Goal: Task Accomplishment & Management: Use online tool/utility

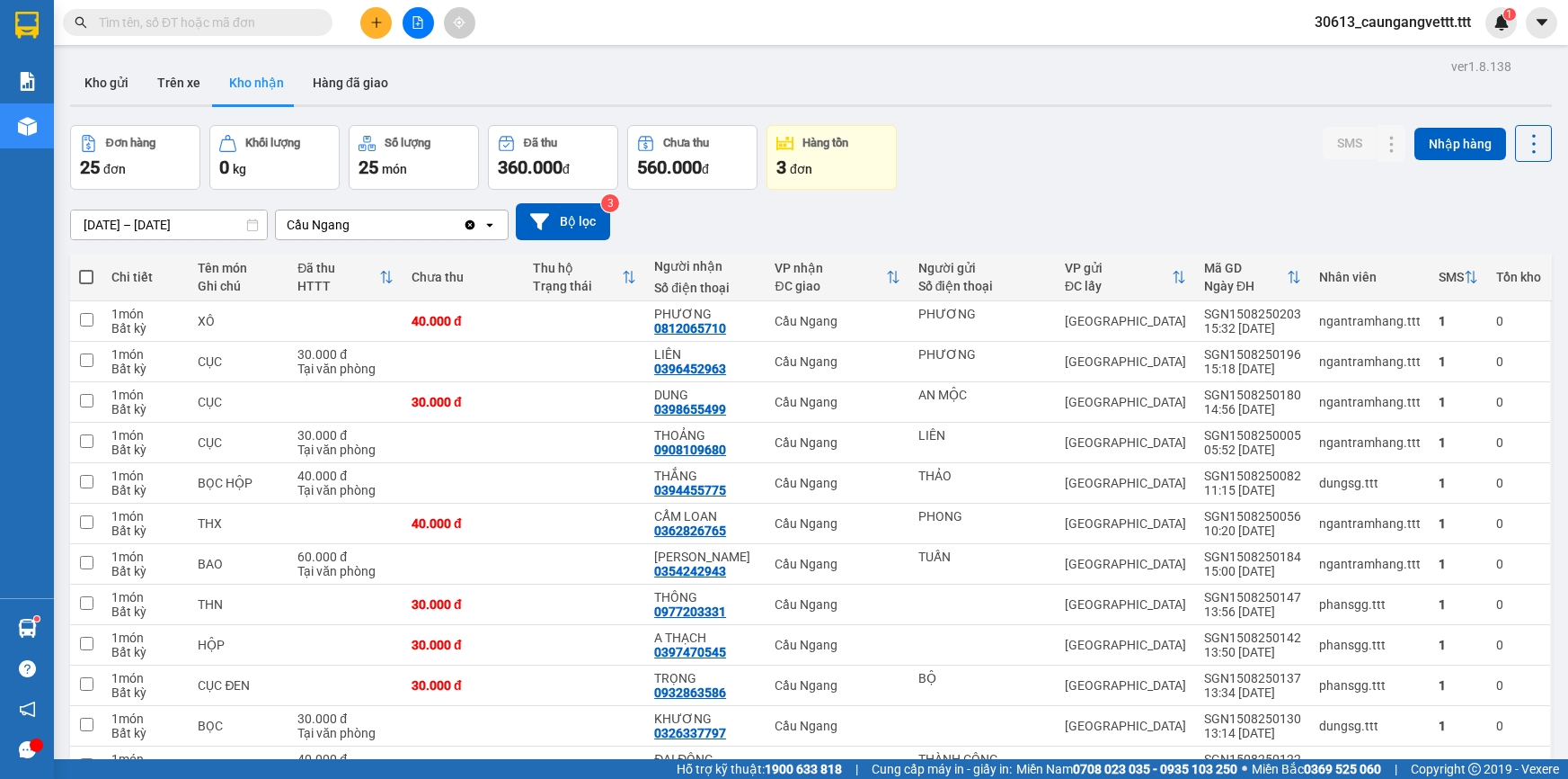
click at [421, 26] on icon "file-add" at bounding box center [418, 22] width 12 height 12
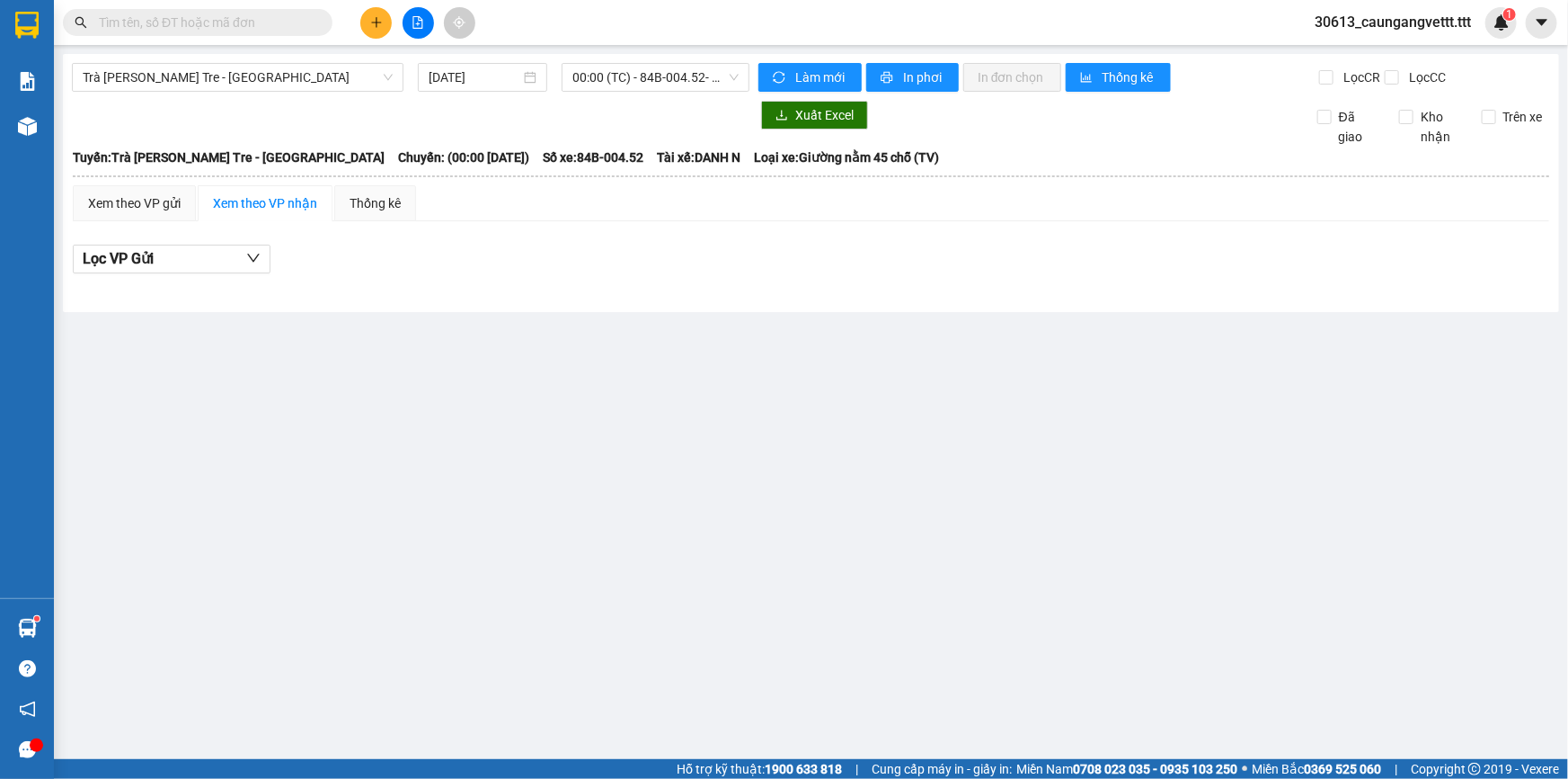
click at [257, 81] on span "Trà Vinh - Bến Tre - [GEOGRAPHIC_DATA]" at bounding box center [238, 77] width 310 height 27
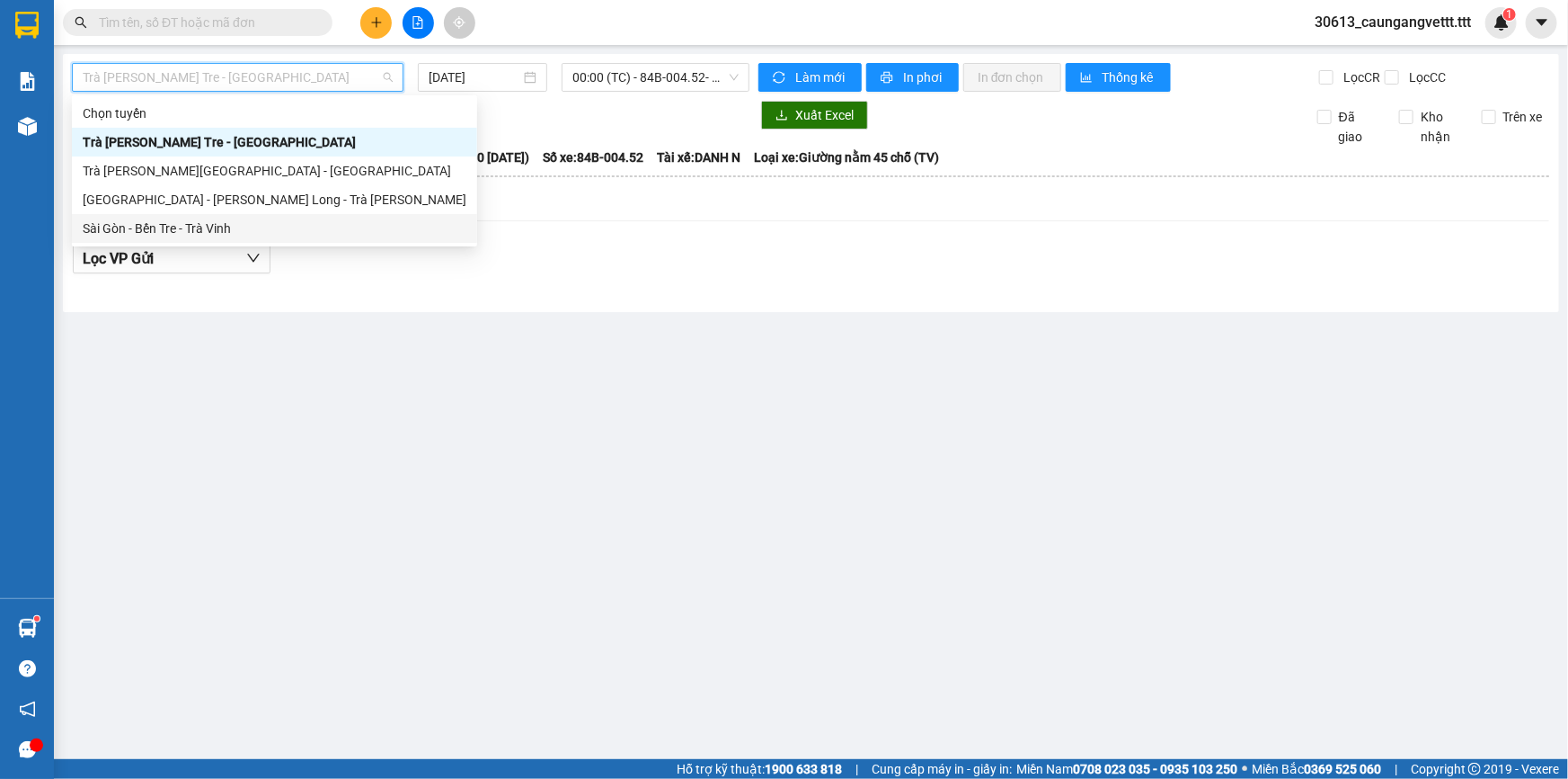
click at [219, 233] on div "Sài Gòn - Bến Tre - Trà Vinh" at bounding box center [275, 228] width 384 height 20
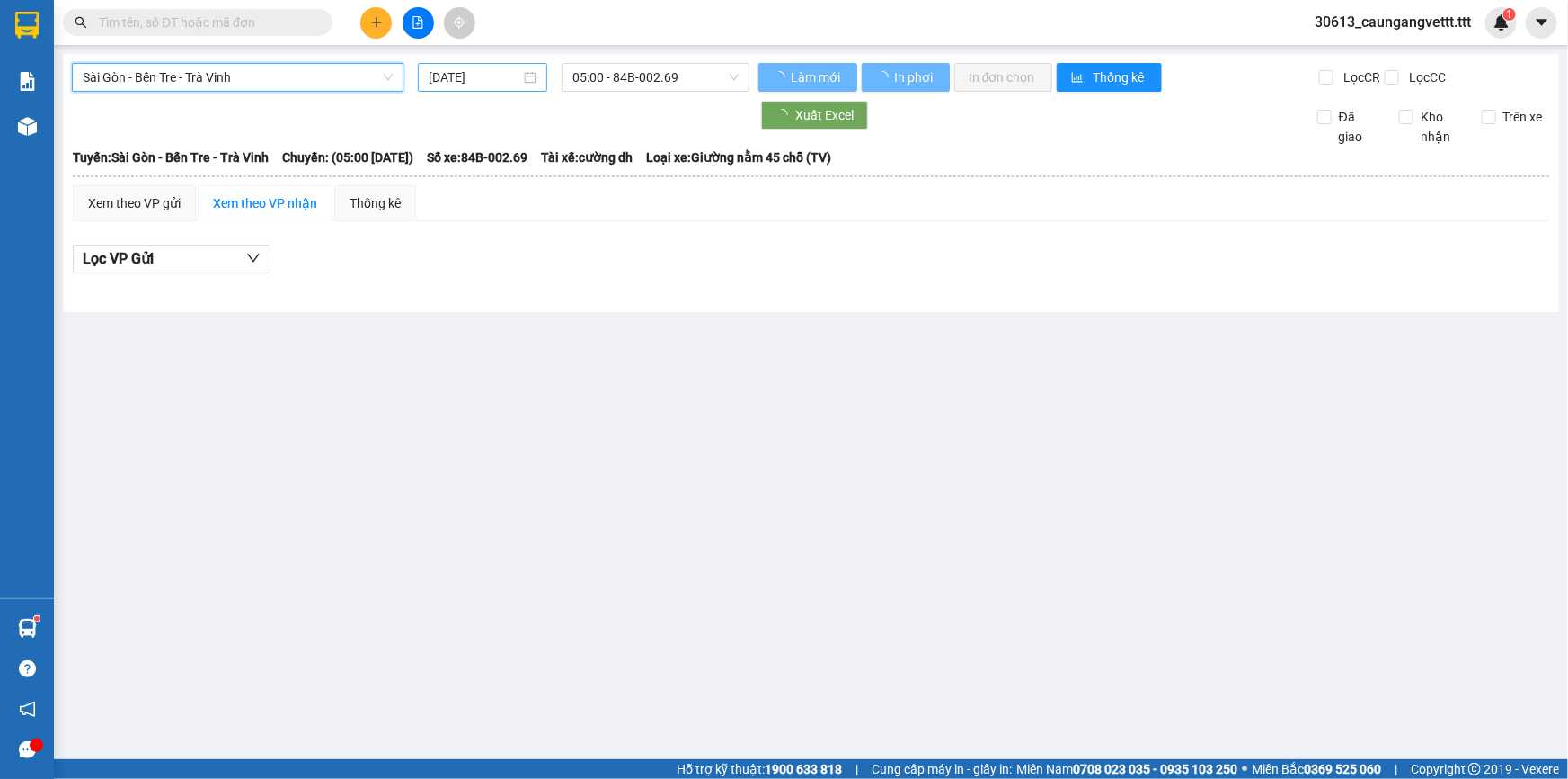
drag, startPoint x: 432, startPoint y: 75, endPoint x: 440, endPoint y: 86, distance: 13.6
click at [432, 75] on input "[DATE]" at bounding box center [475, 77] width 92 height 20
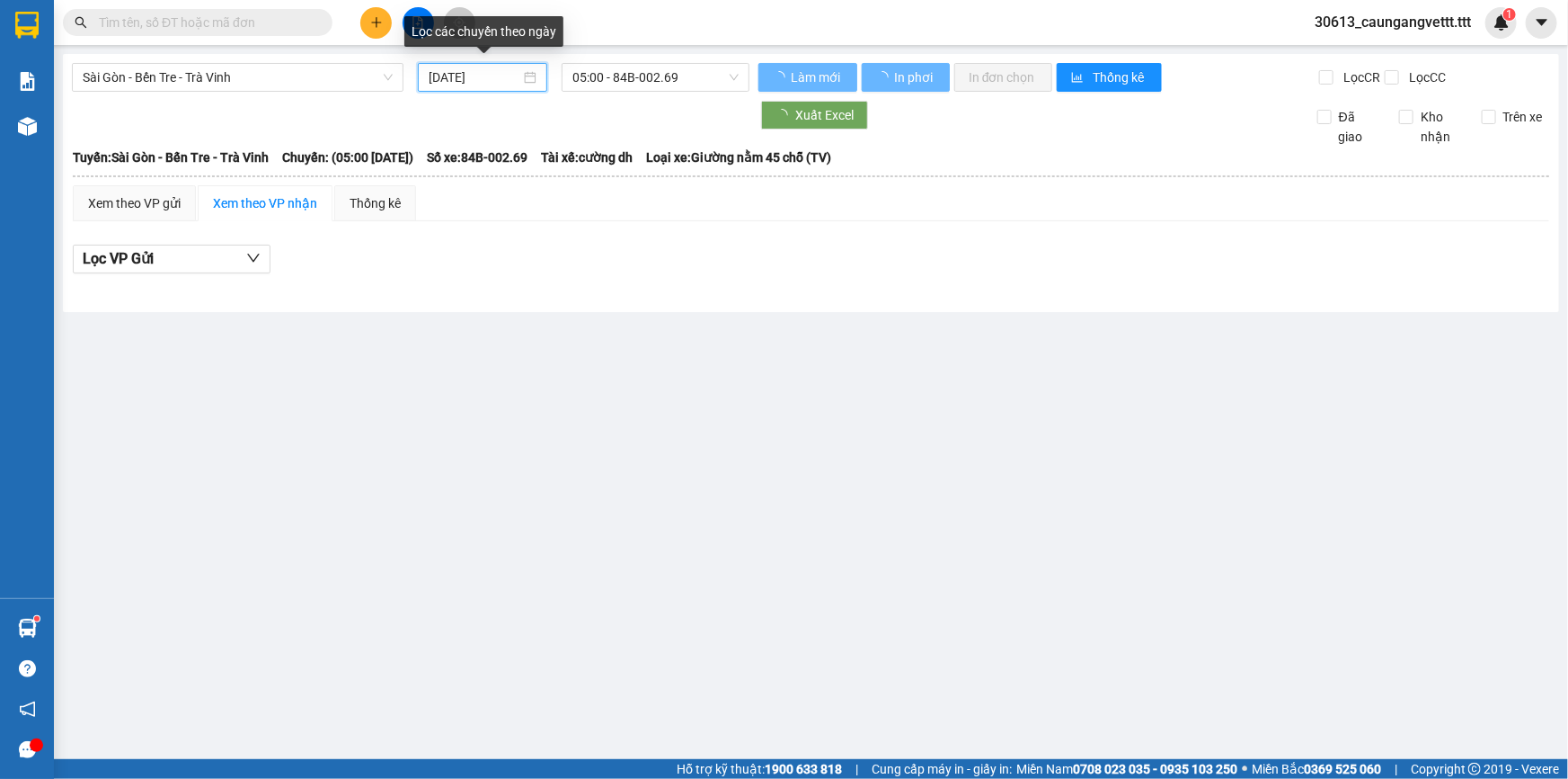
click at [612, 251] on div "22" at bounding box center [607, 262] width 22 height 22
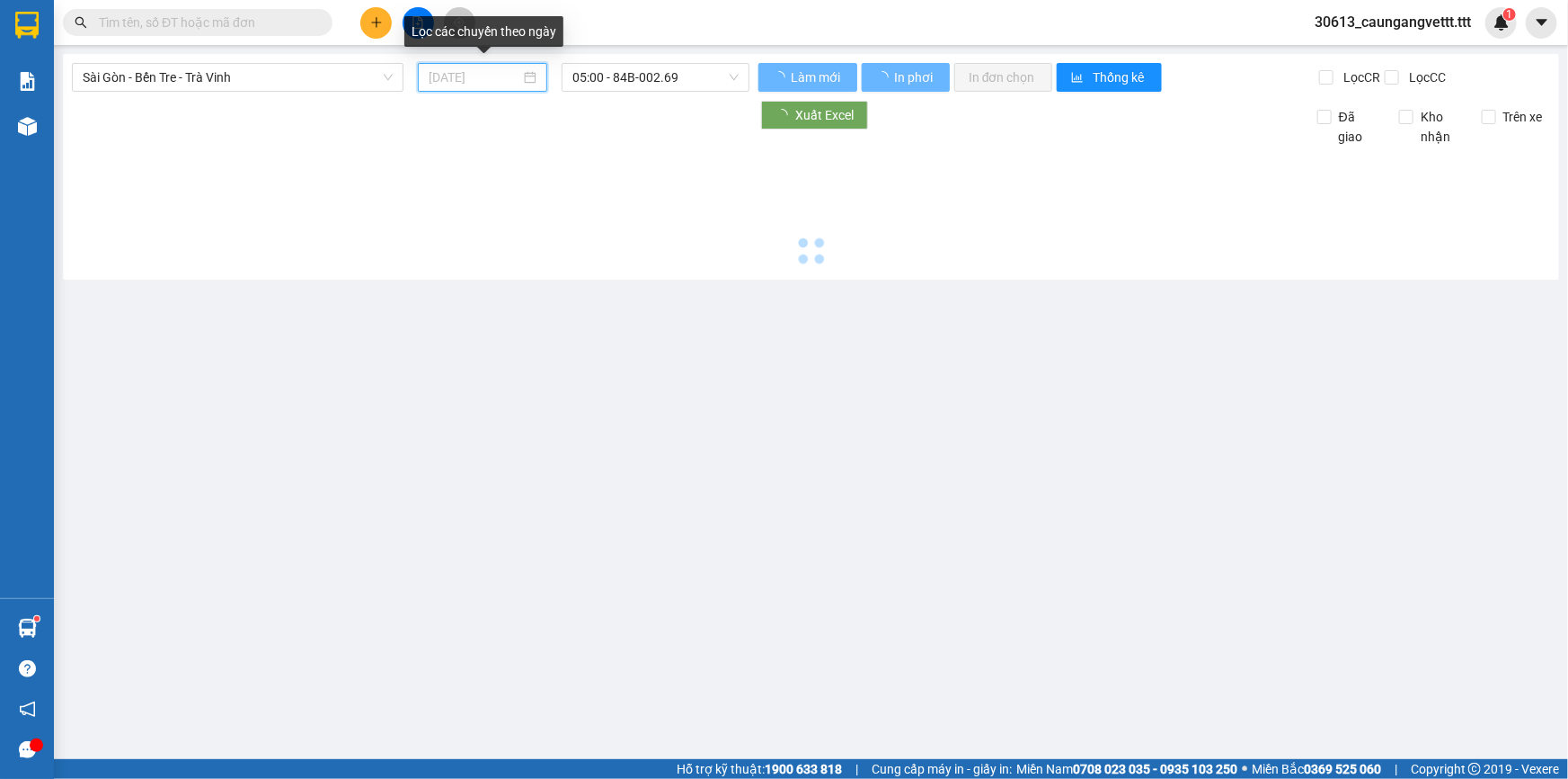
type input "[DATE]"
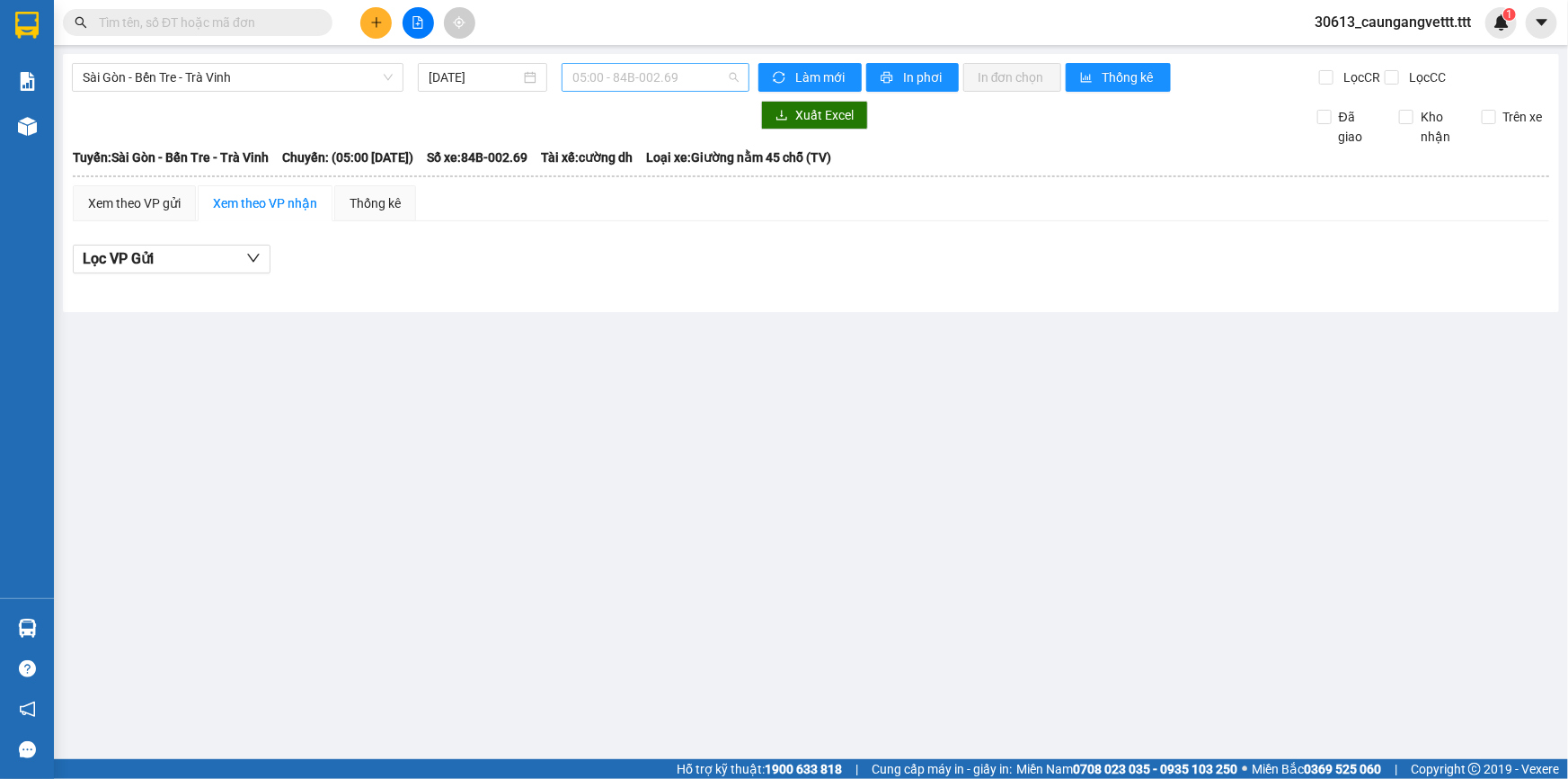
click at [620, 80] on span "05:00 - 84B-002.69" at bounding box center [655, 77] width 166 height 27
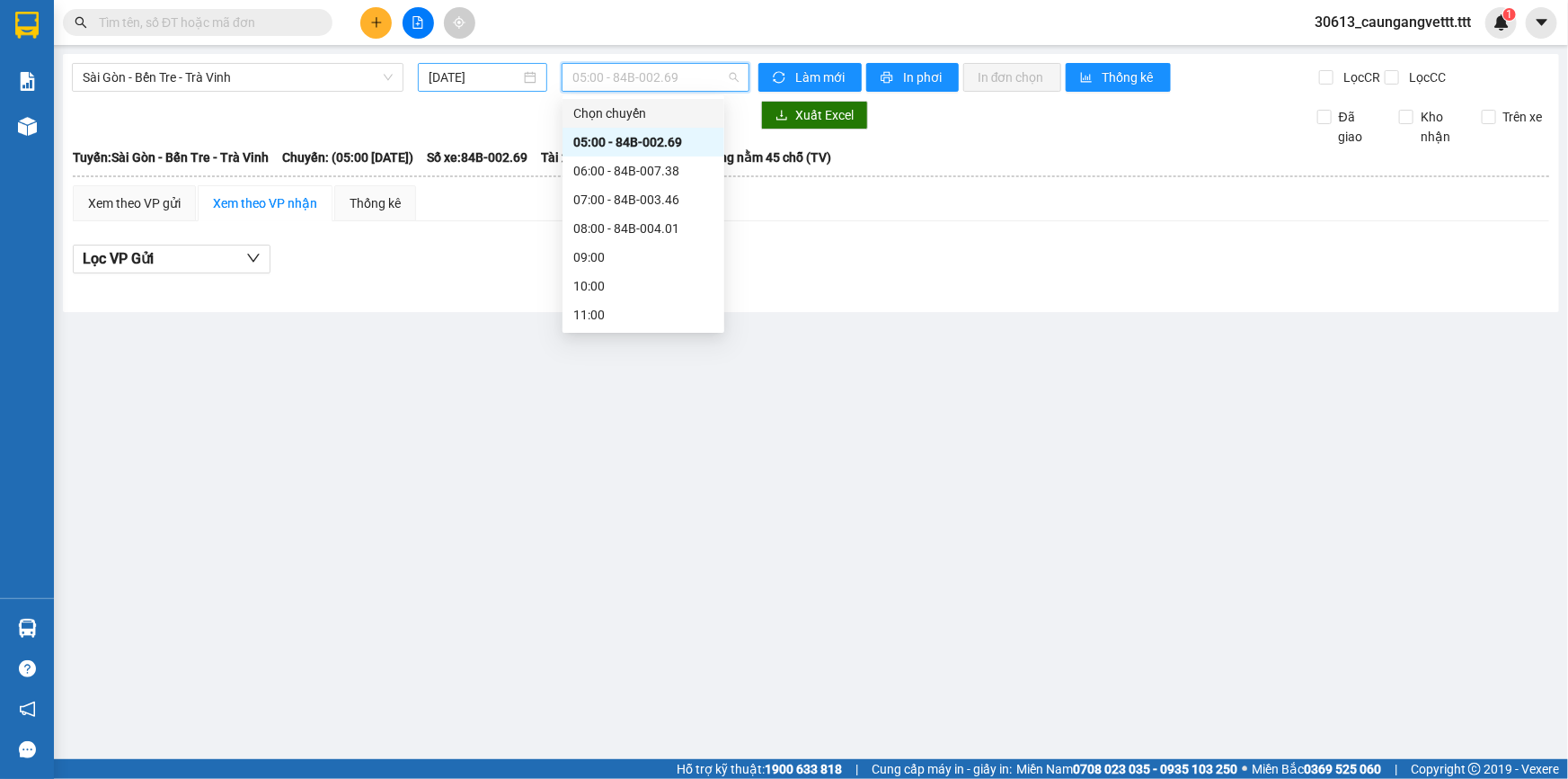
click at [432, 75] on input "[DATE]" at bounding box center [475, 77] width 92 height 20
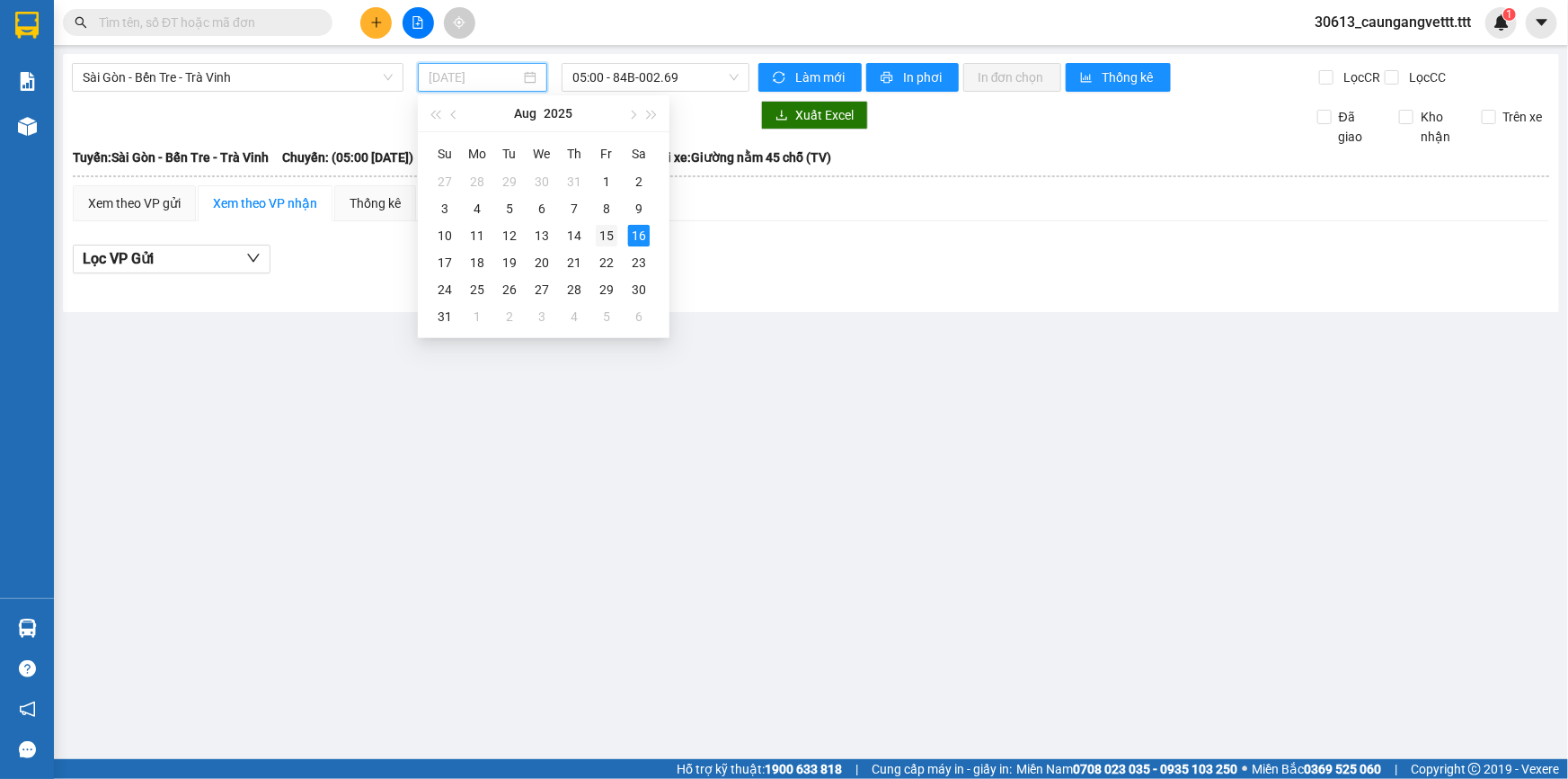
click at [612, 237] on div "15" at bounding box center [607, 235] width 22 height 22
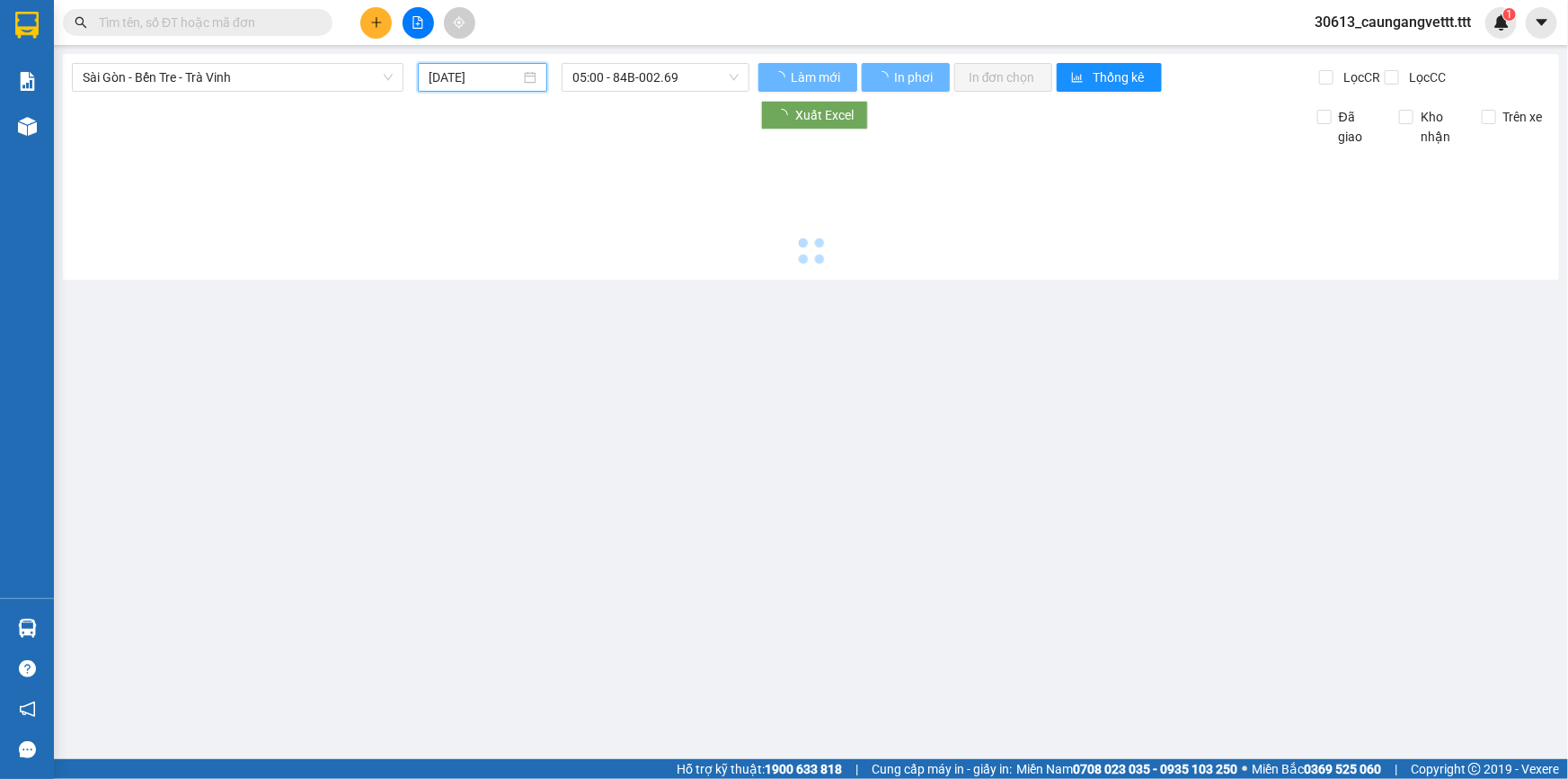
type input "[DATE]"
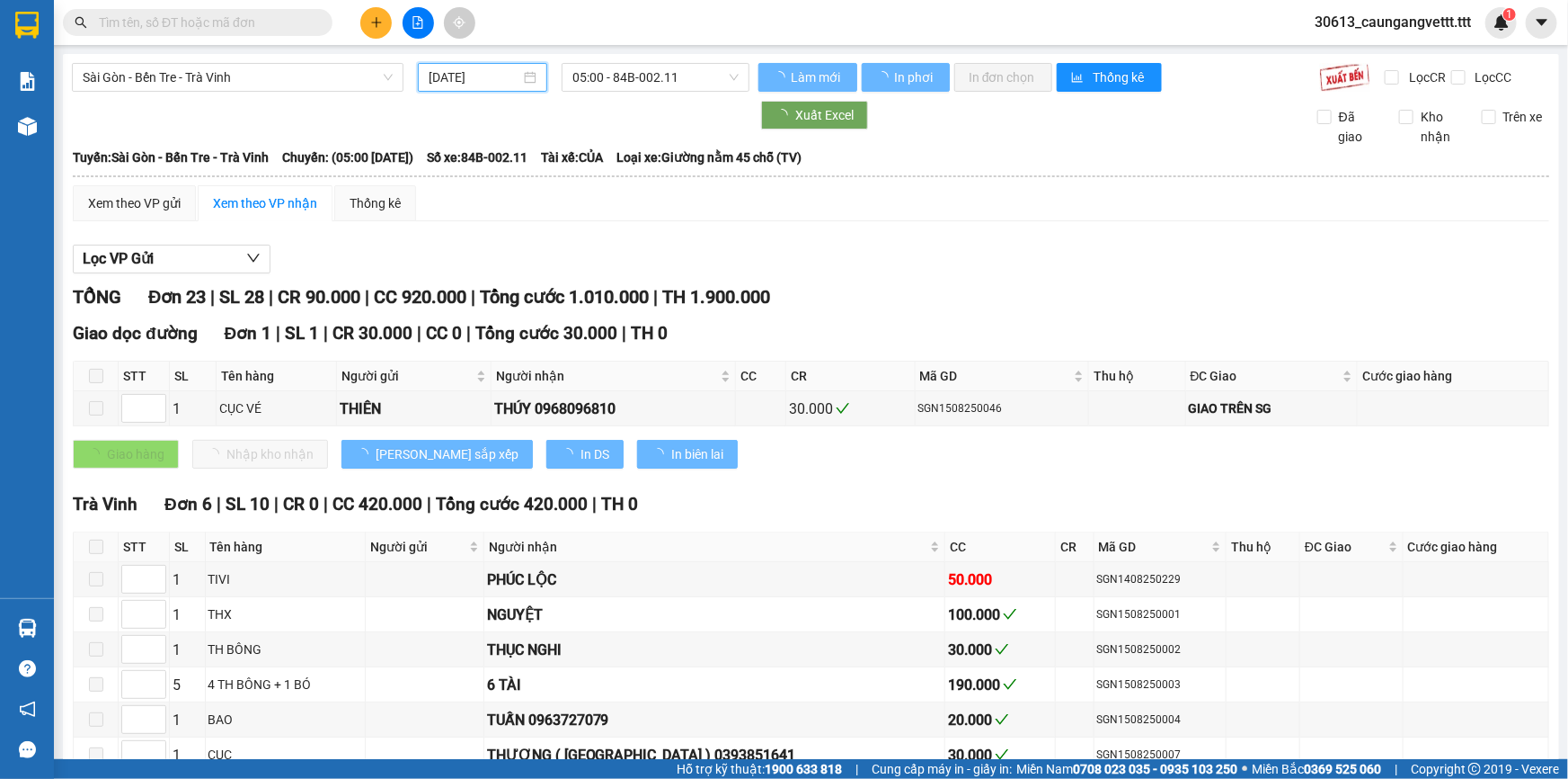
click at [627, 73] on span "05:00 - 84B-002.11" at bounding box center [655, 77] width 166 height 27
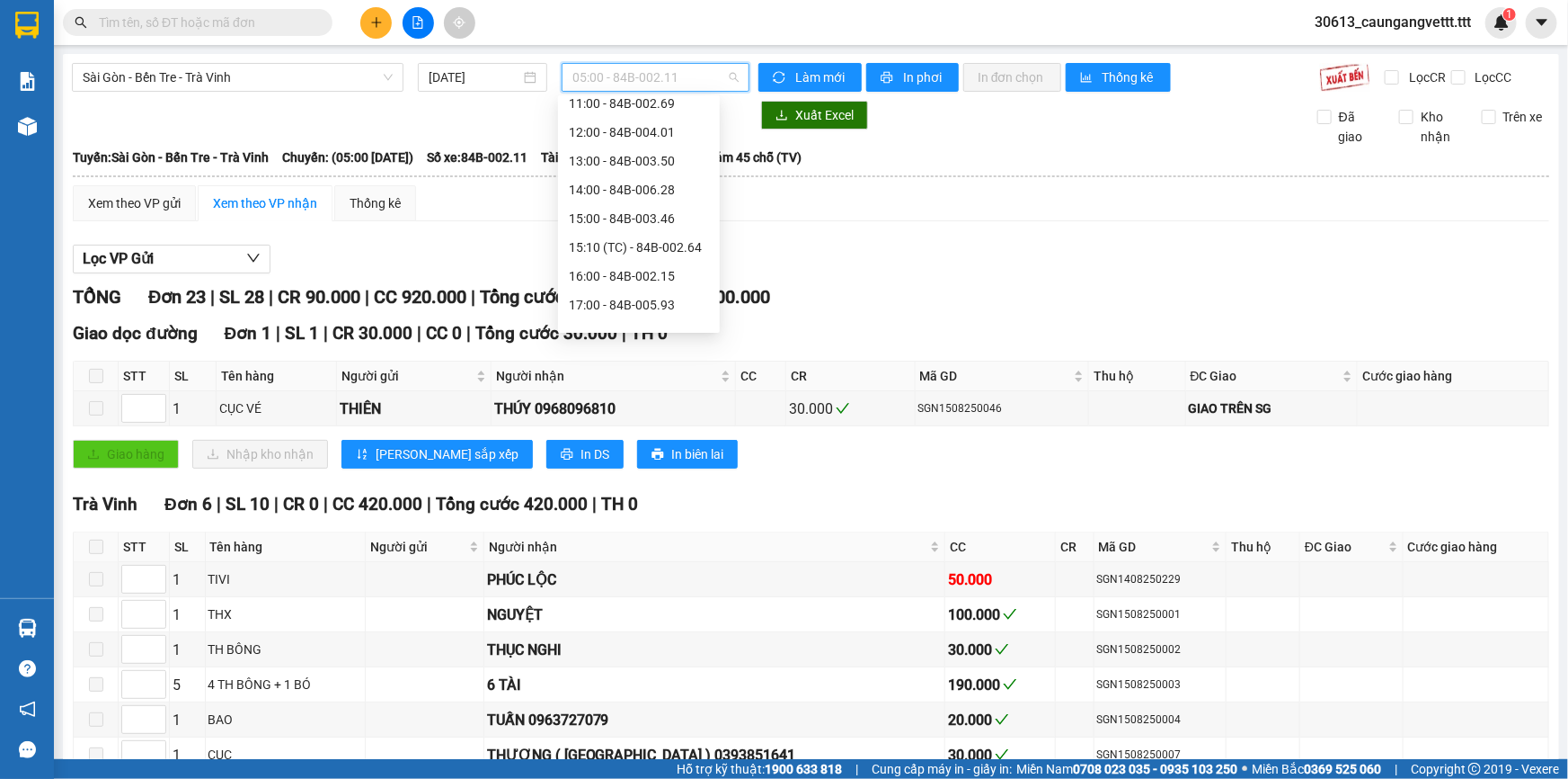
scroll to position [344, 0]
click at [607, 254] on div "19:00 - 84B-002.11" at bounding box center [638, 258] width 140 height 20
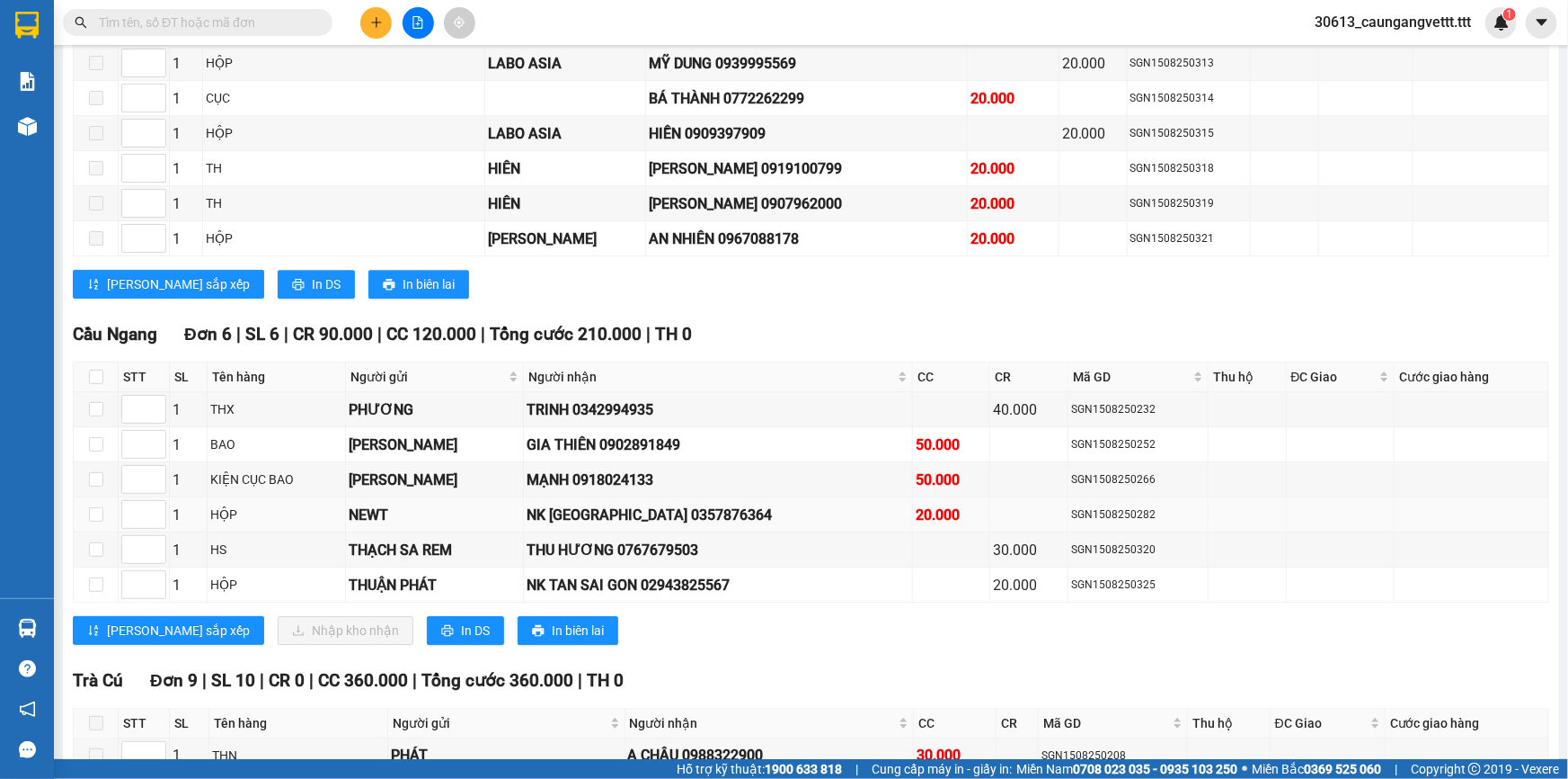
scroll to position [2615, 0]
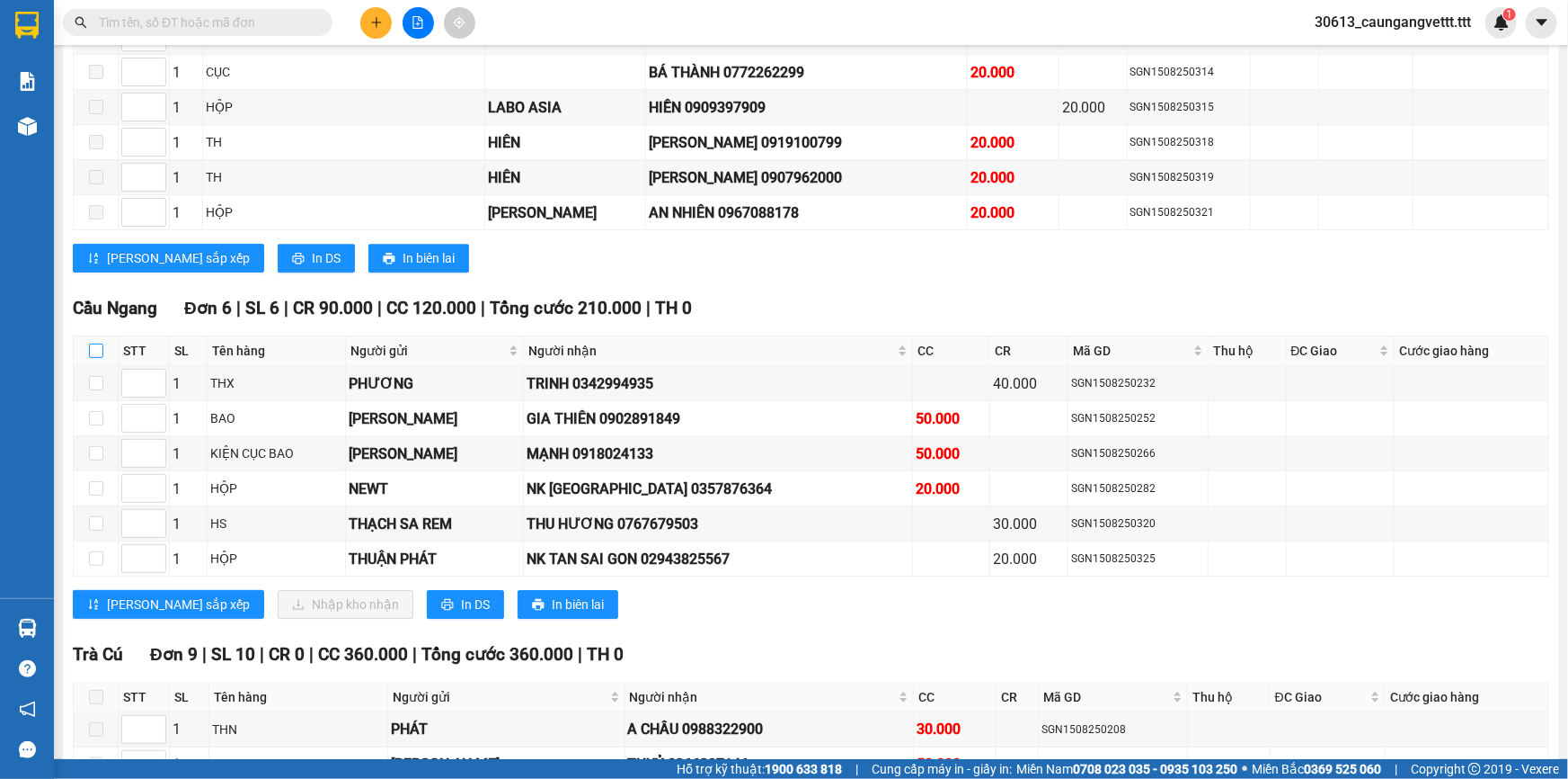
click at [97, 343] on input "checkbox" at bounding box center [96, 350] width 14 height 14
checkbox input "true"
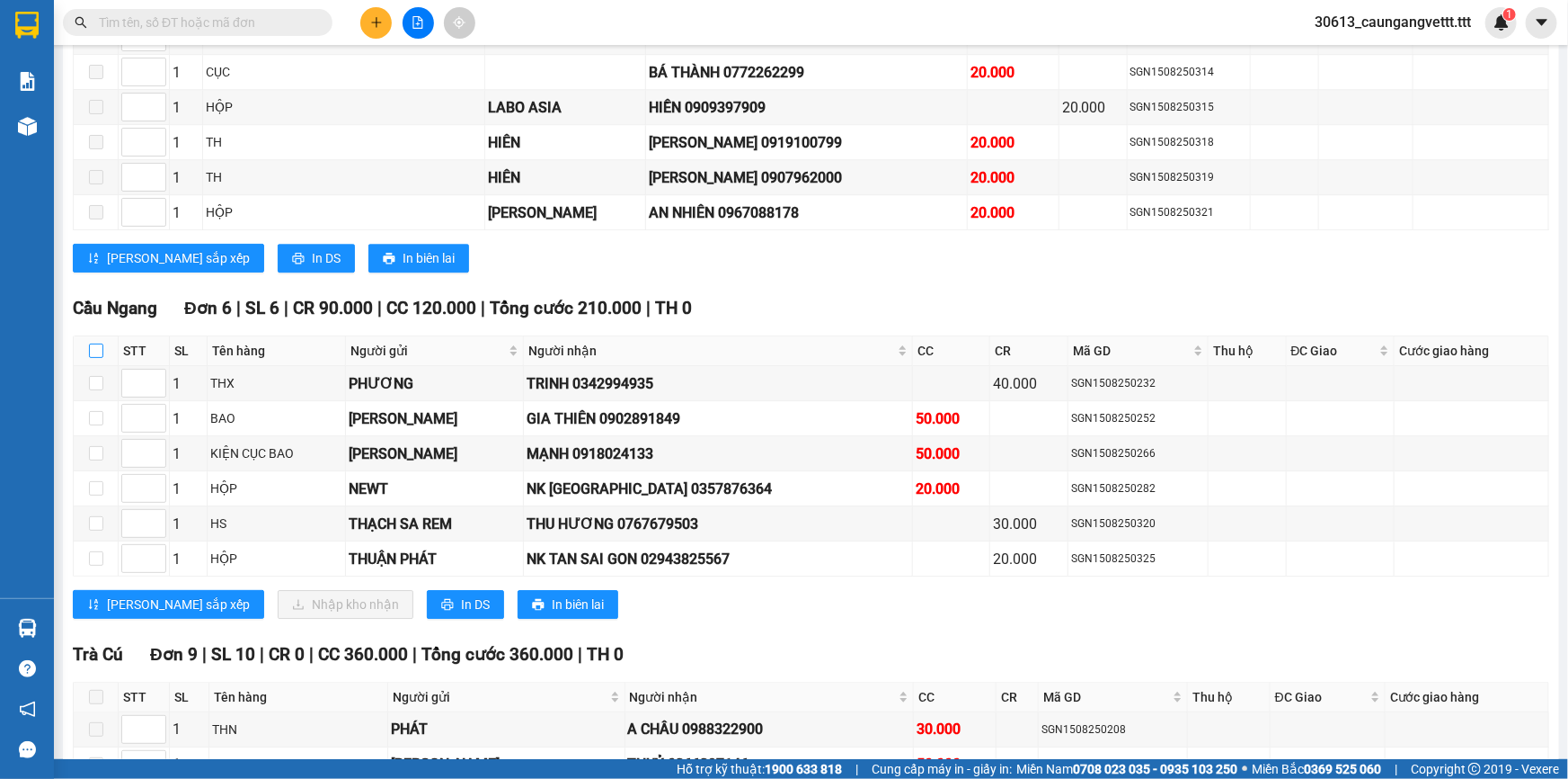
checkbox input "true"
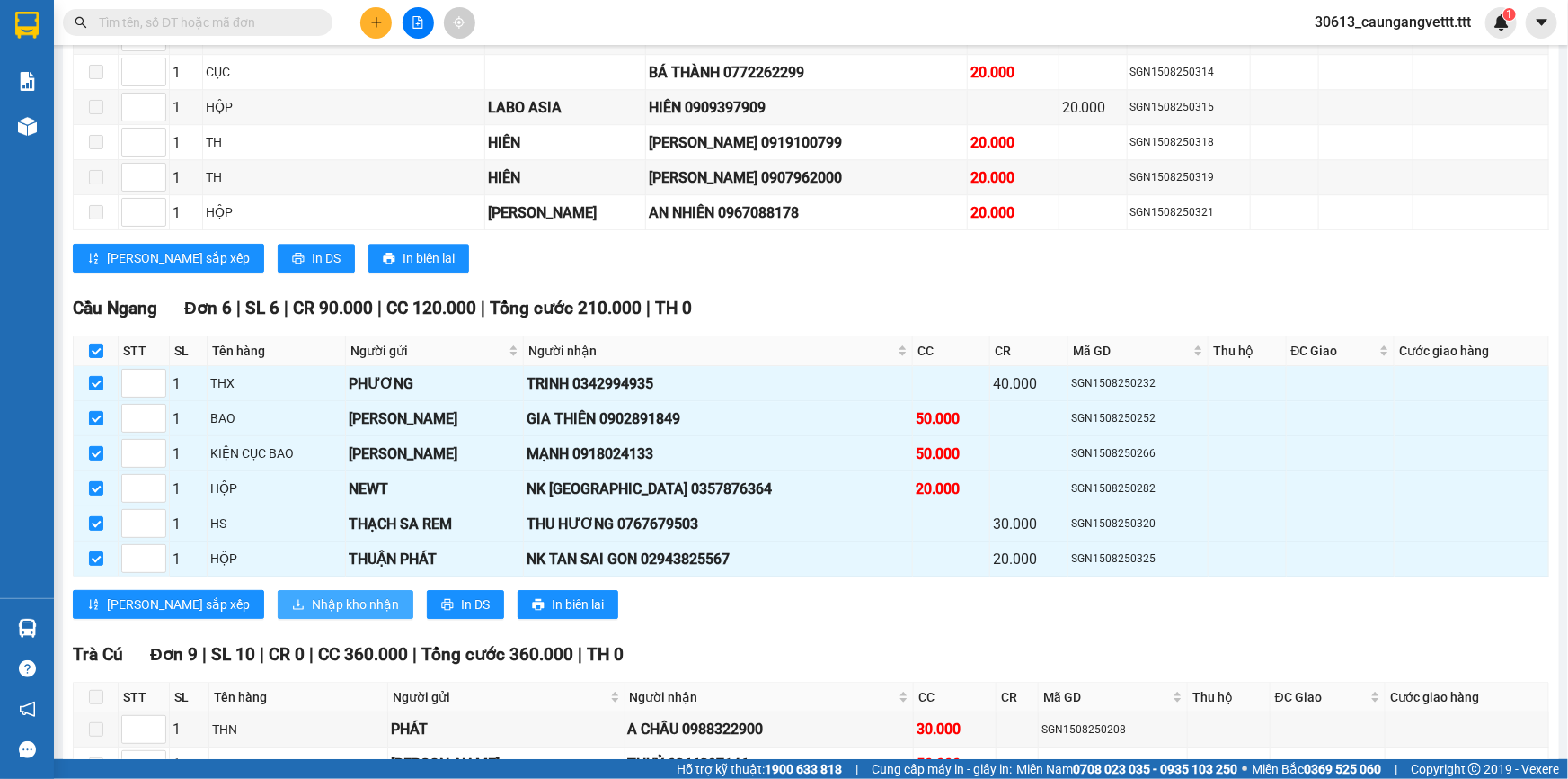
click at [311, 595] on span "Nhập kho nhận" at bounding box center [354, 604] width 87 height 20
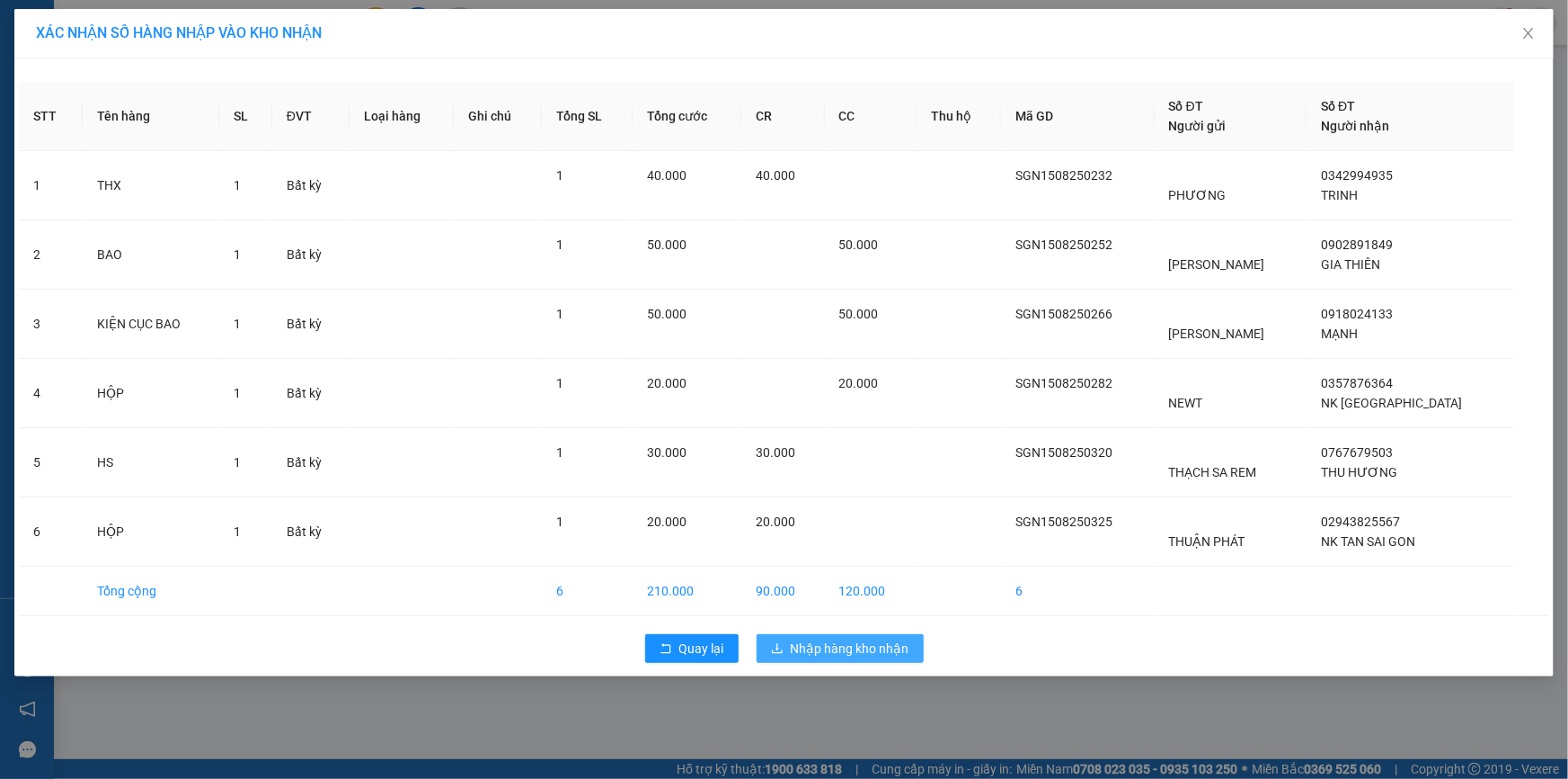
click at [845, 644] on span "Nhập hàng kho nhận" at bounding box center [850, 648] width 118 height 20
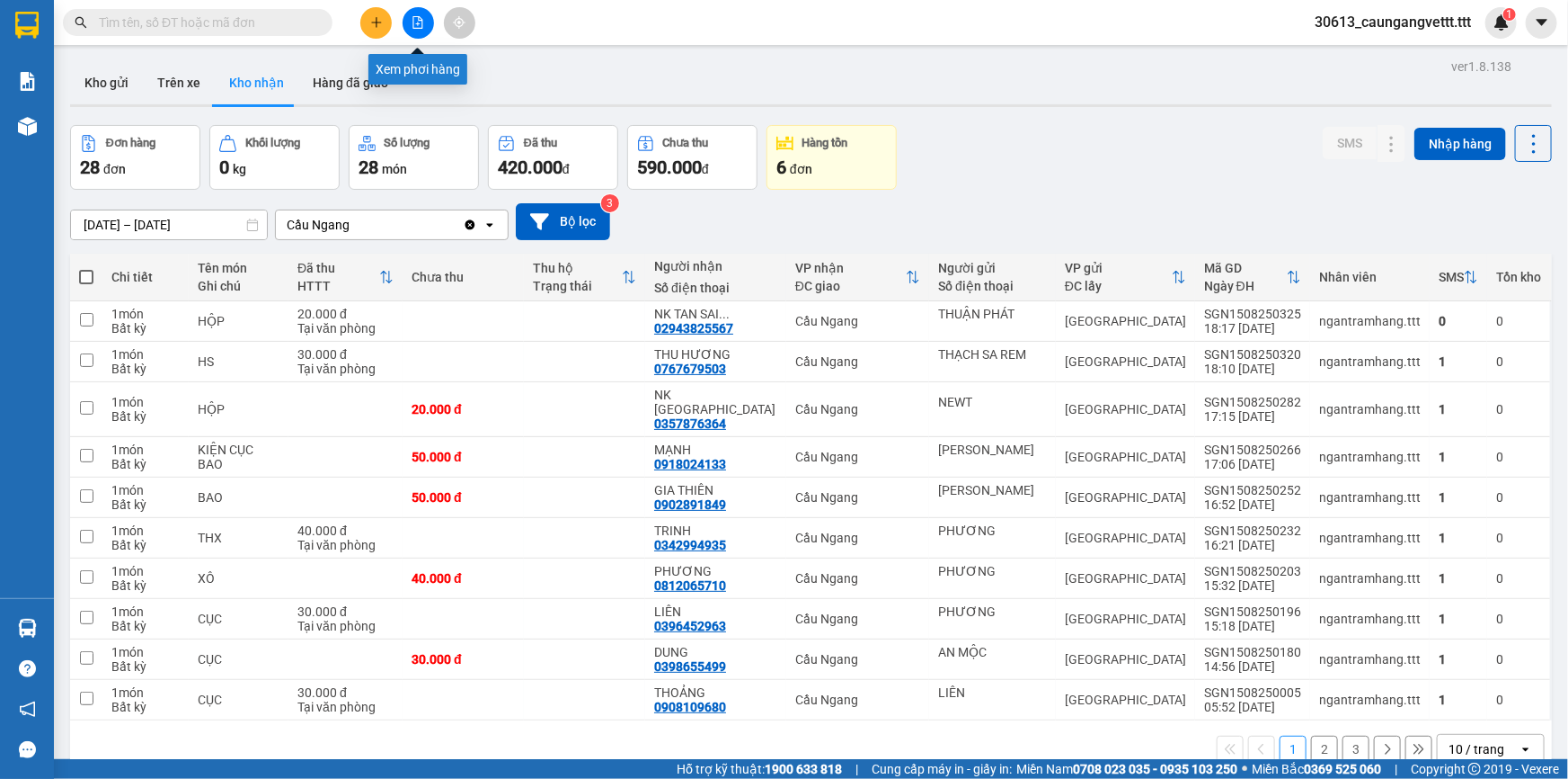
click at [412, 25] on icon "file-add" at bounding box center [418, 22] width 12 height 12
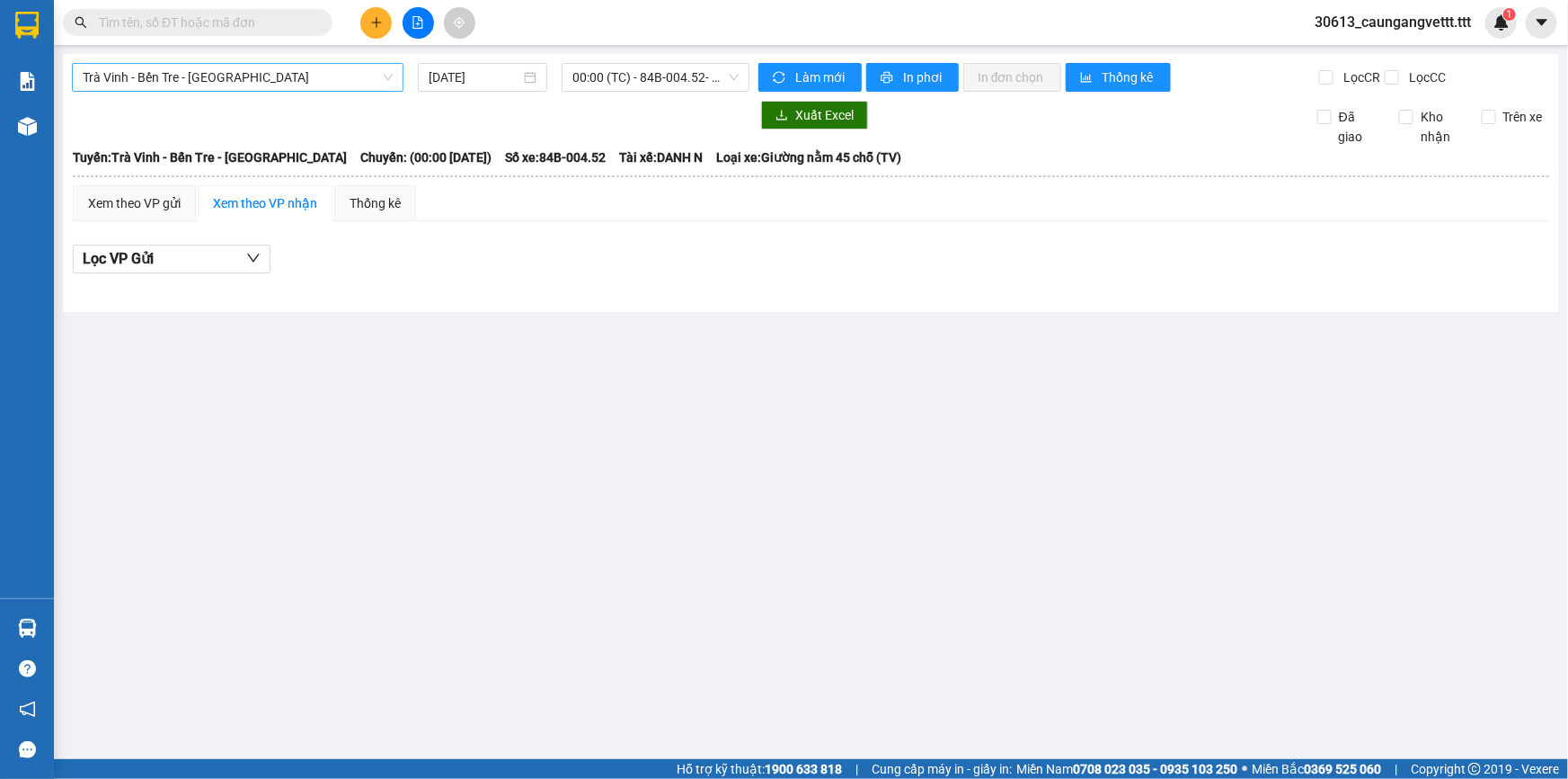
click at [283, 81] on span "Trà Vinh - Bến Tre - [GEOGRAPHIC_DATA]" at bounding box center [238, 77] width 310 height 27
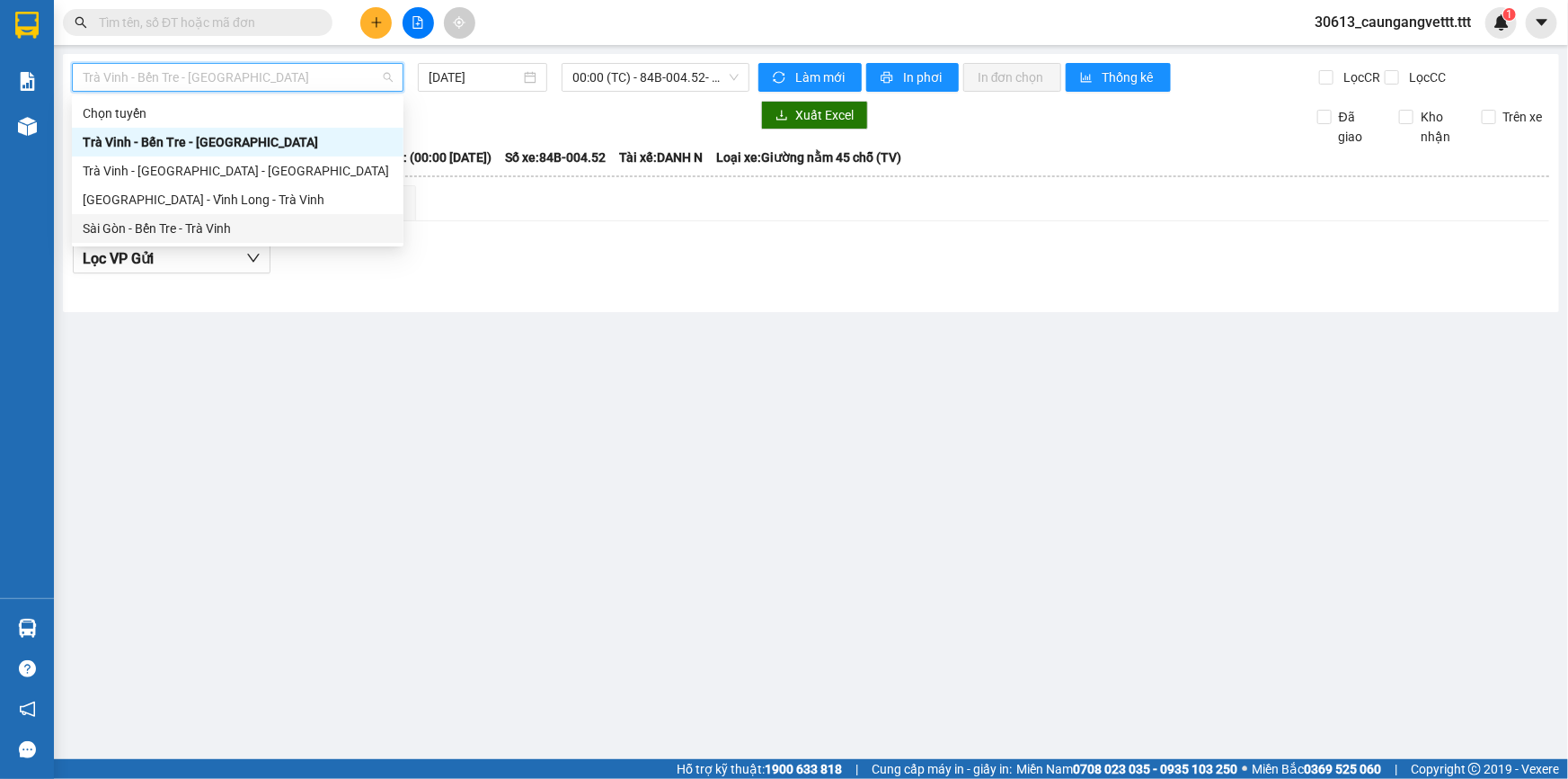
click at [212, 224] on div "Sài Gòn - Bến Tre - Trà Vinh" at bounding box center [238, 228] width 310 height 20
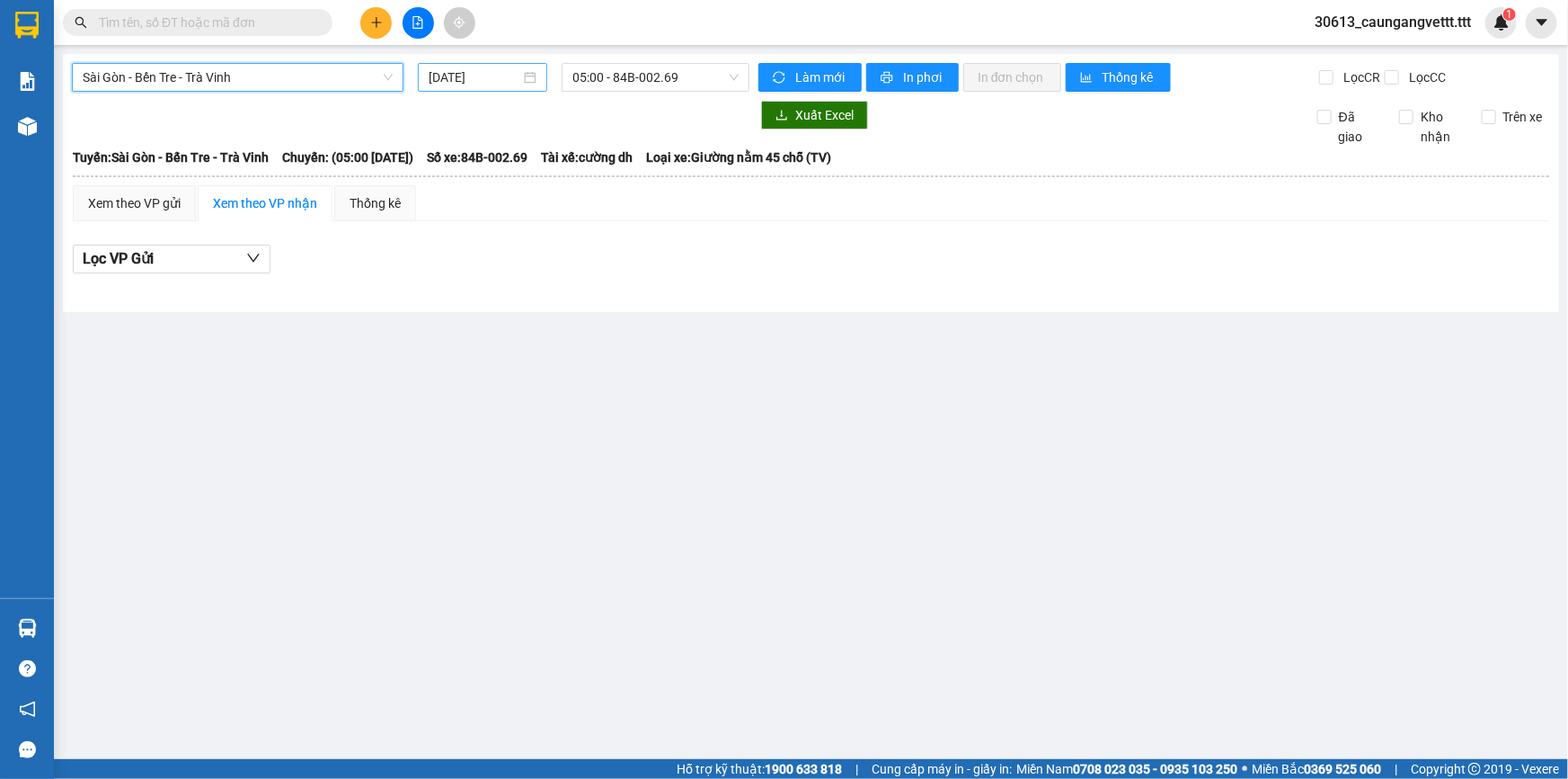
click at [440, 74] on input "[DATE]" at bounding box center [475, 77] width 92 height 20
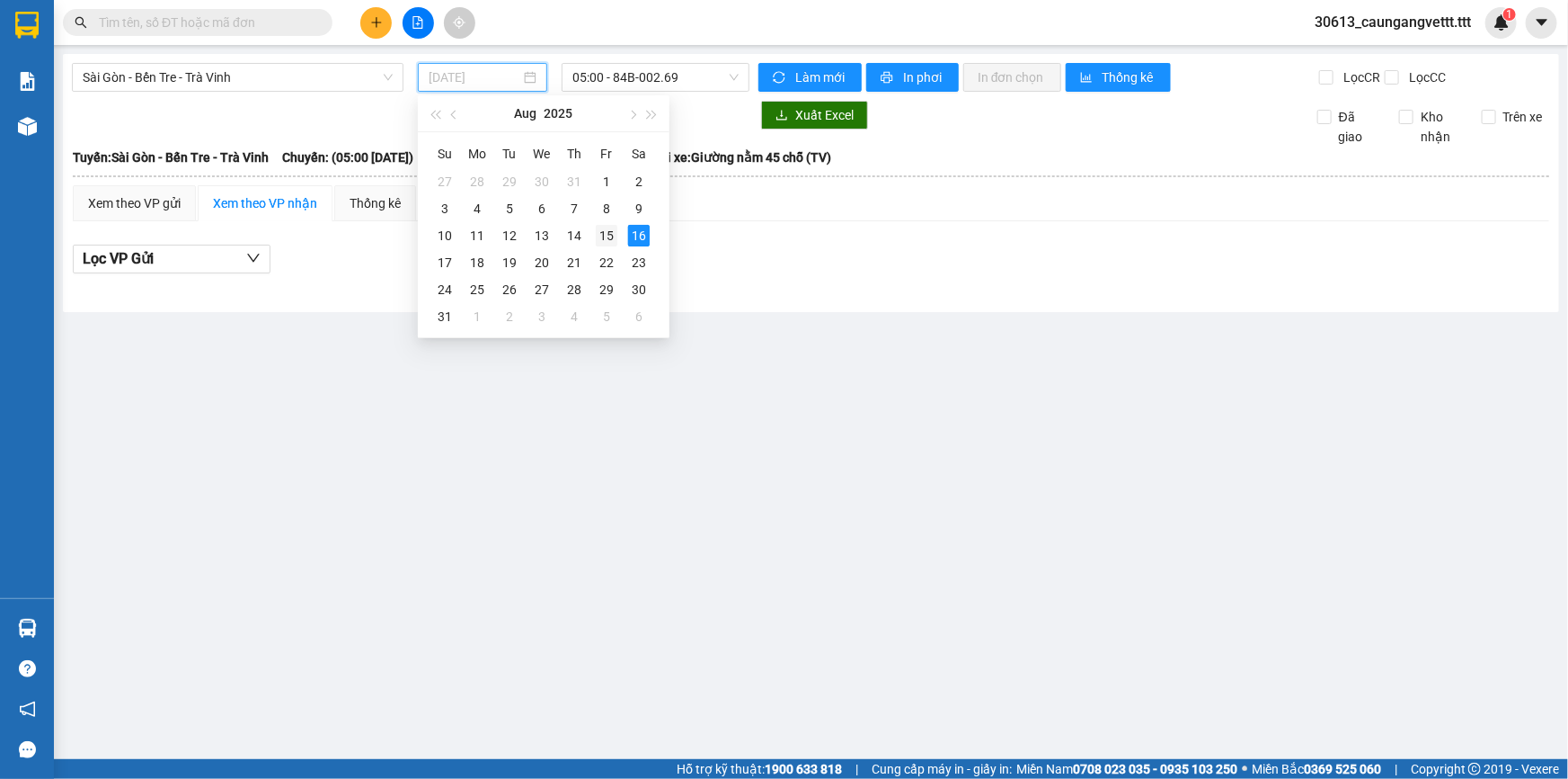
click at [610, 235] on div "15" at bounding box center [607, 235] width 22 height 22
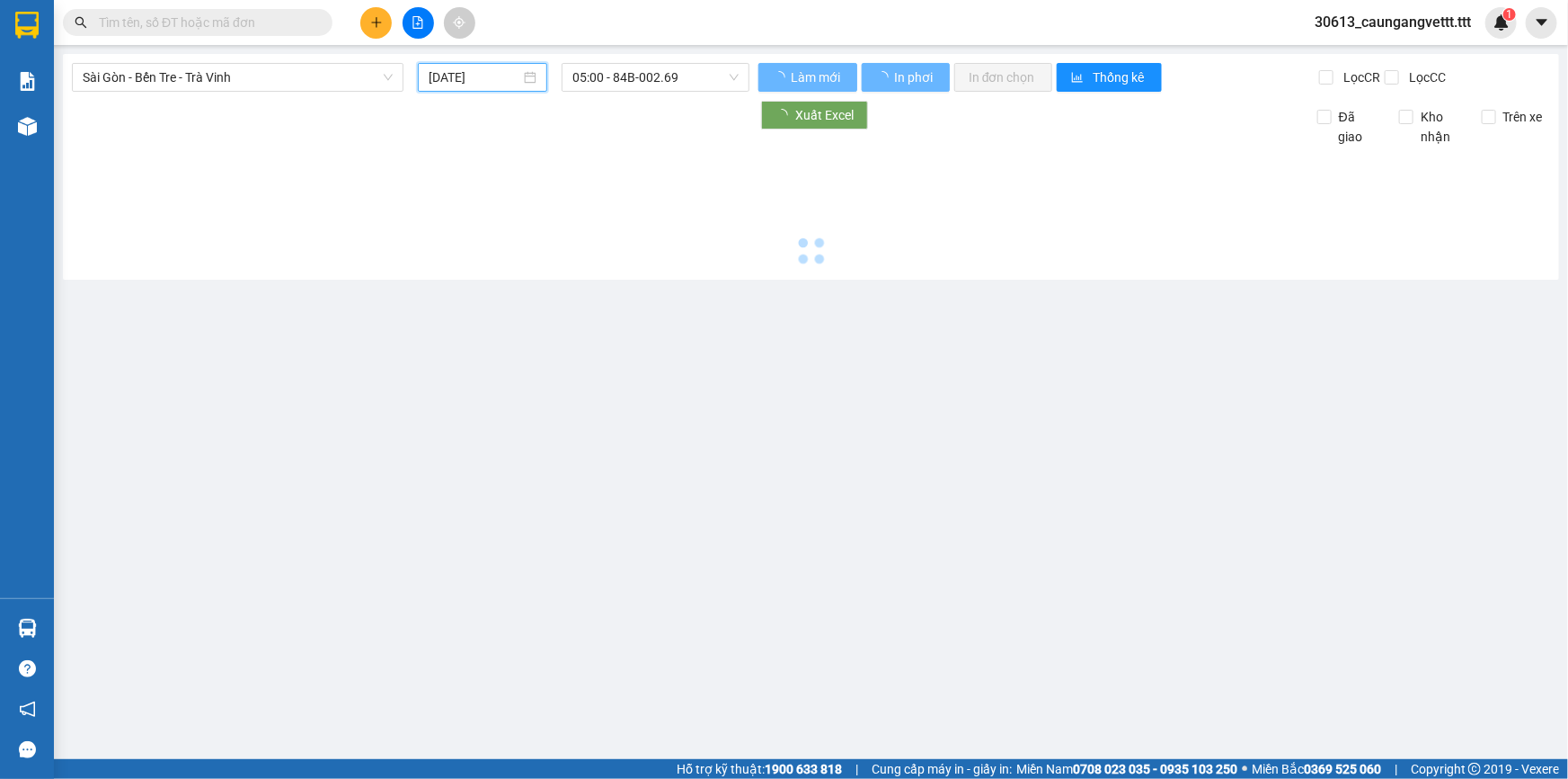
type input "[DATE]"
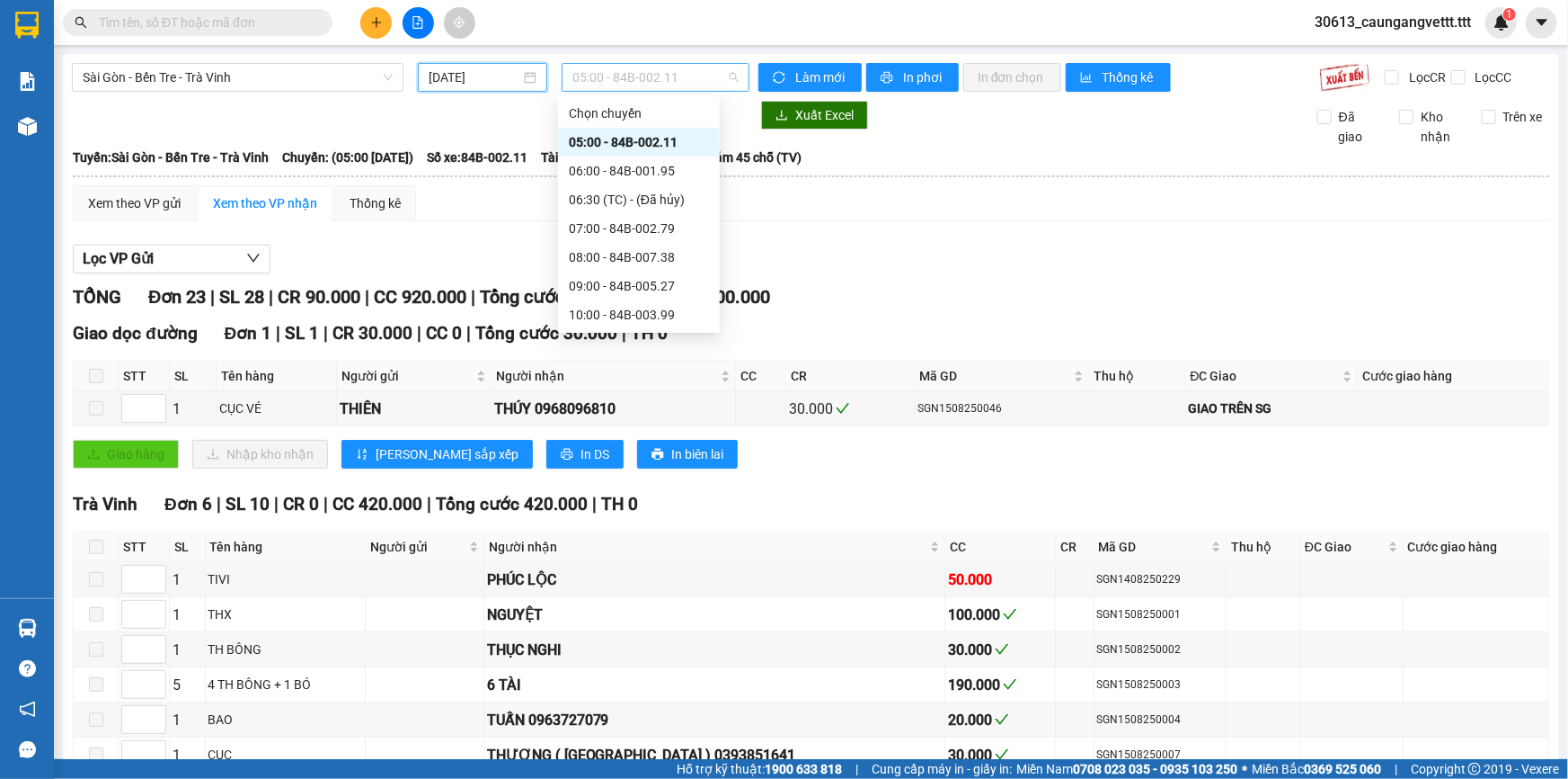
click at [623, 76] on span "05:00 - 84B-002.11" at bounding box center [655, 77] width 166 height 27
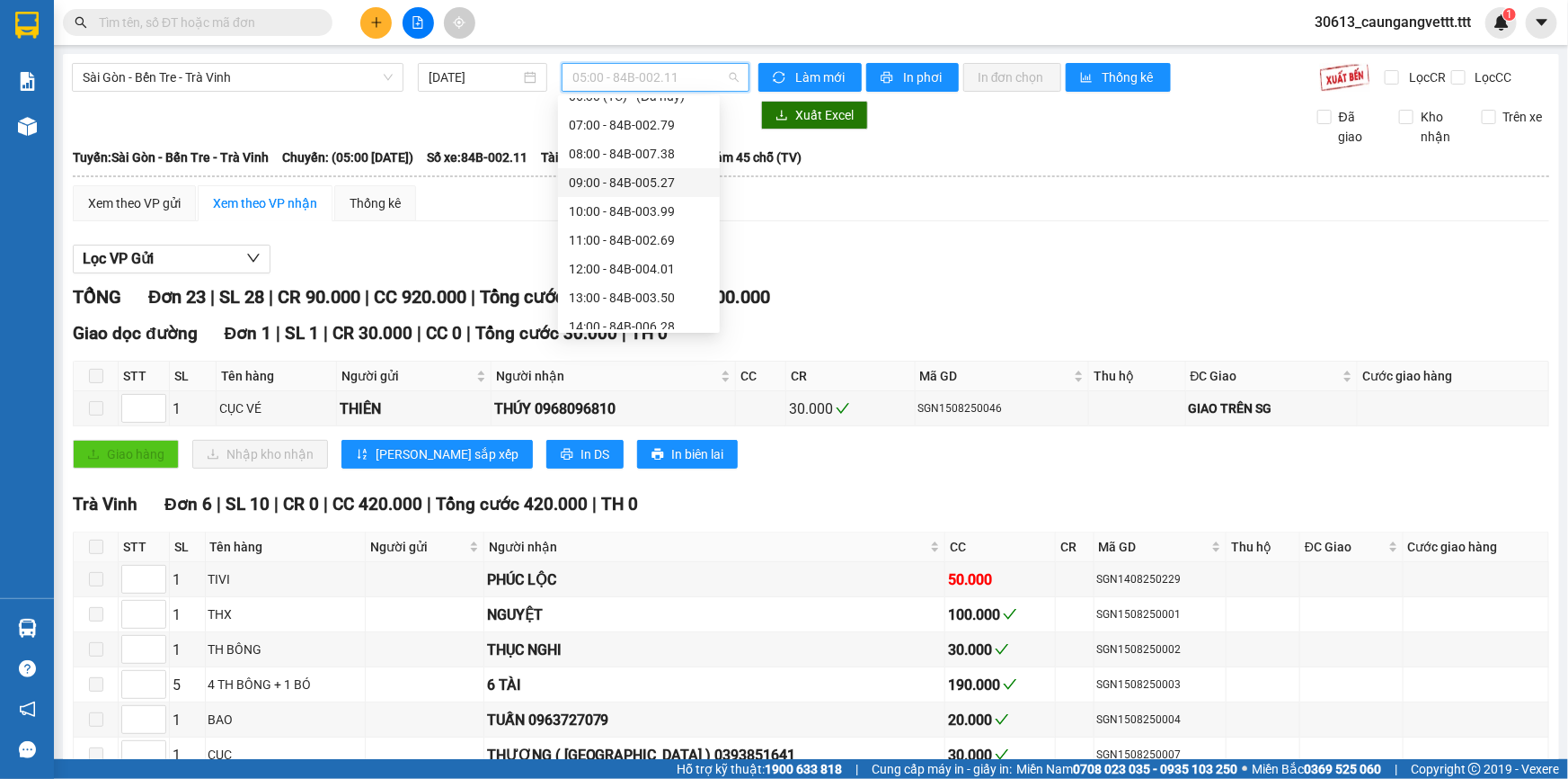
scroll to position [344, 0]
click at [612, 285] on div "20:00 - 84B-006.44" at bounding box center [638, 287] width 140 height 20
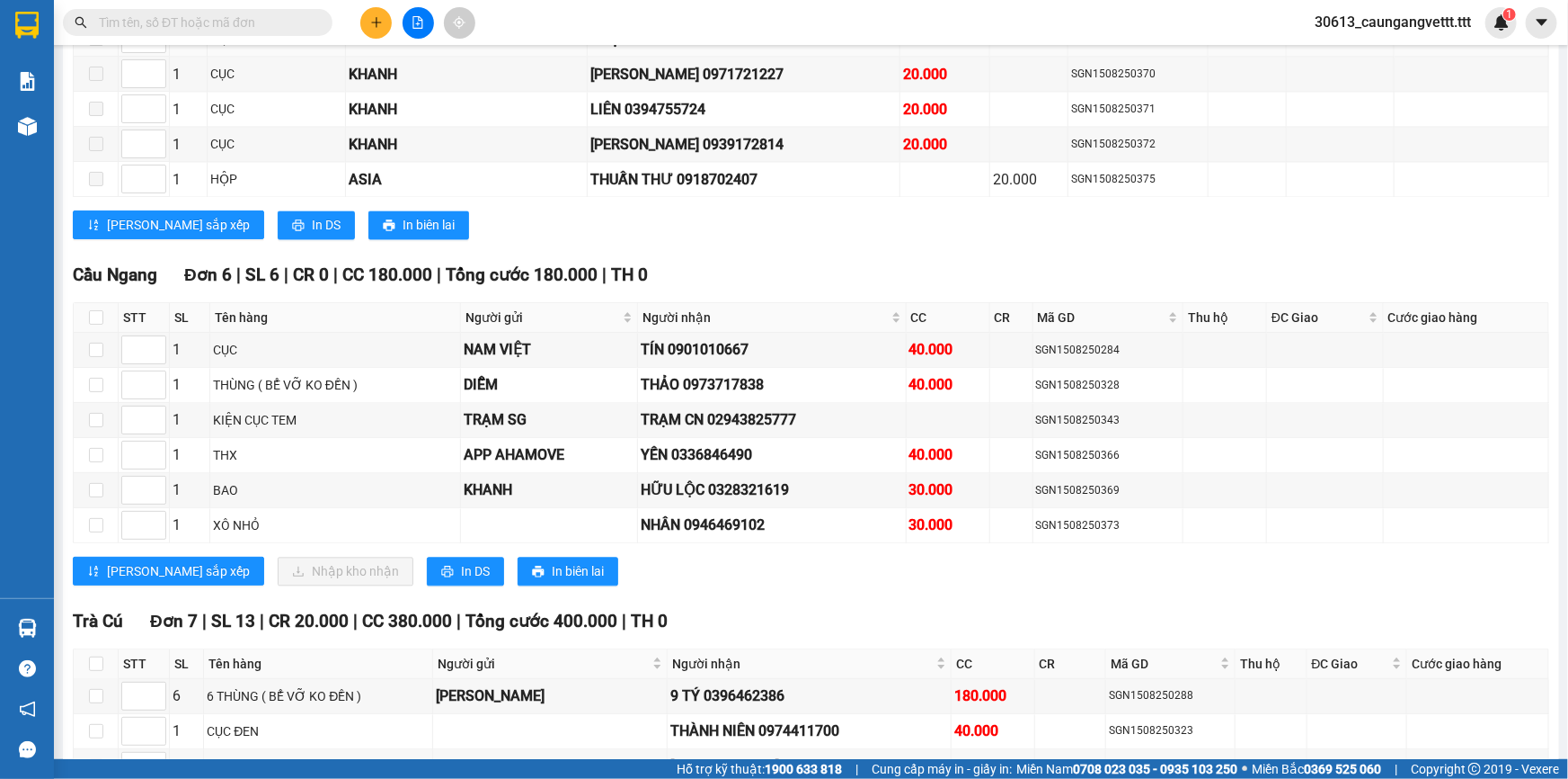
scroll to position [1743, 0]
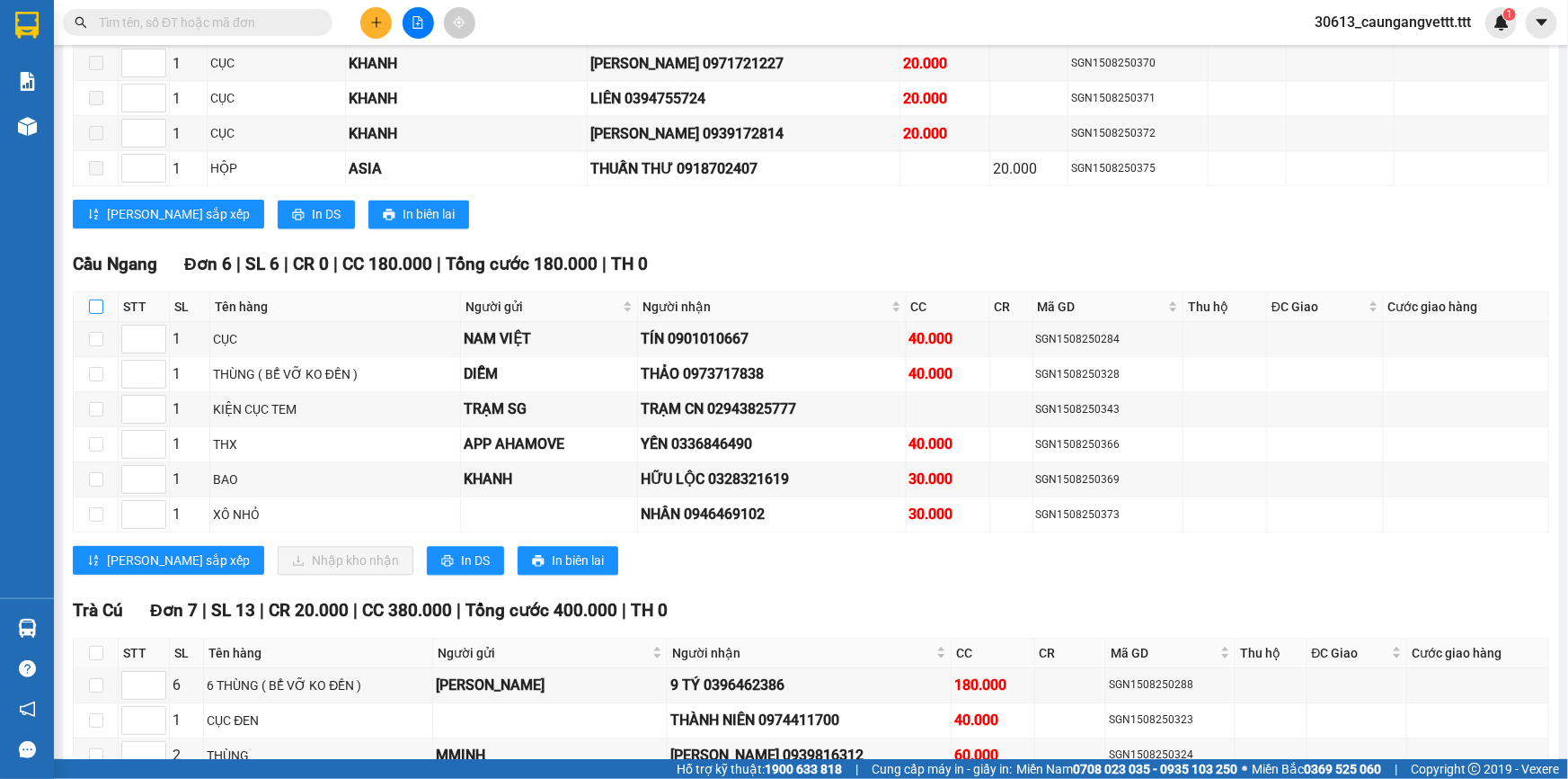
click at [97, 299] on input "checkbox" at bounding box center [96, 306] width 14 height 14
checkbox input "true"
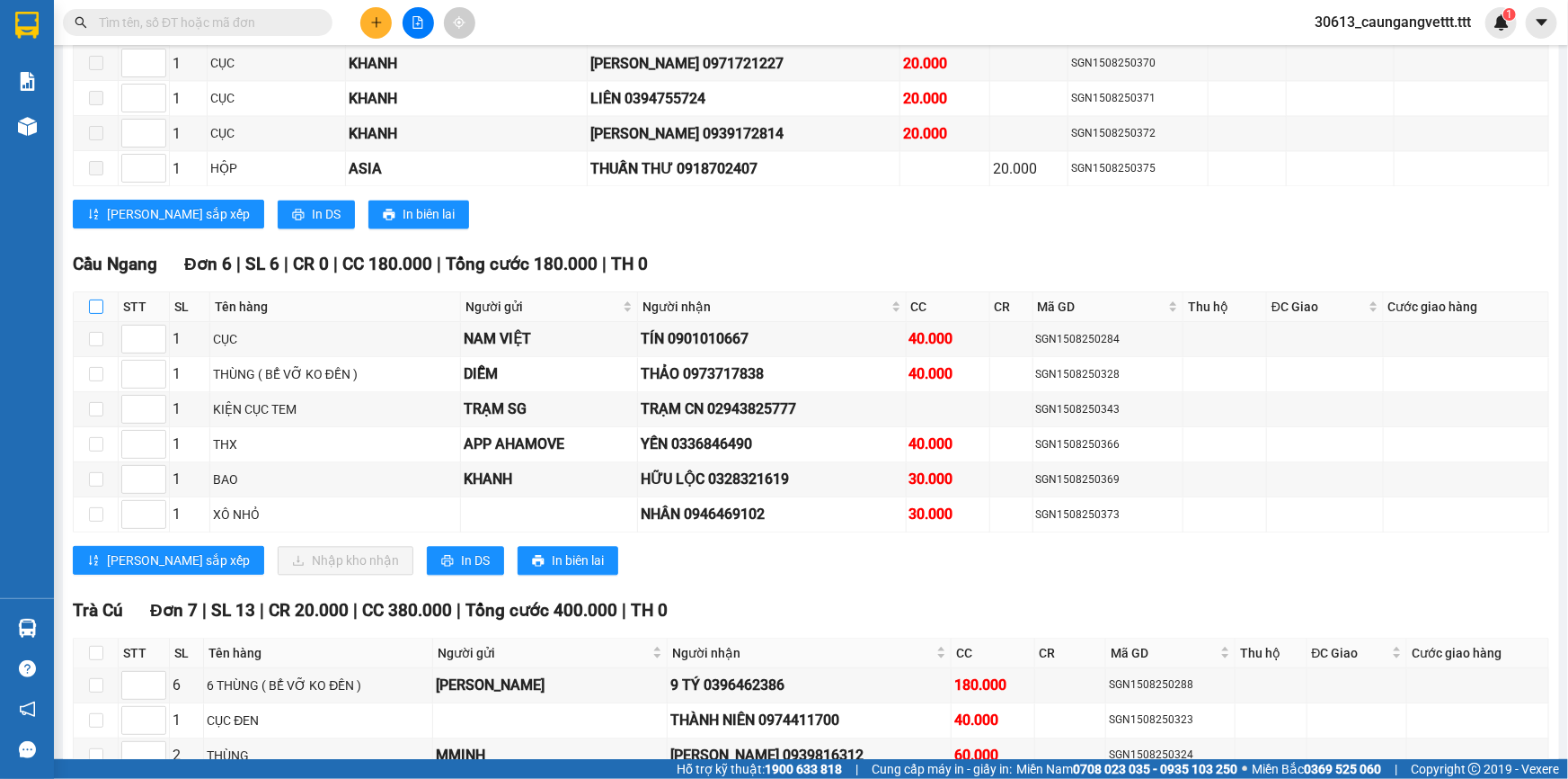
checkbox input "true"
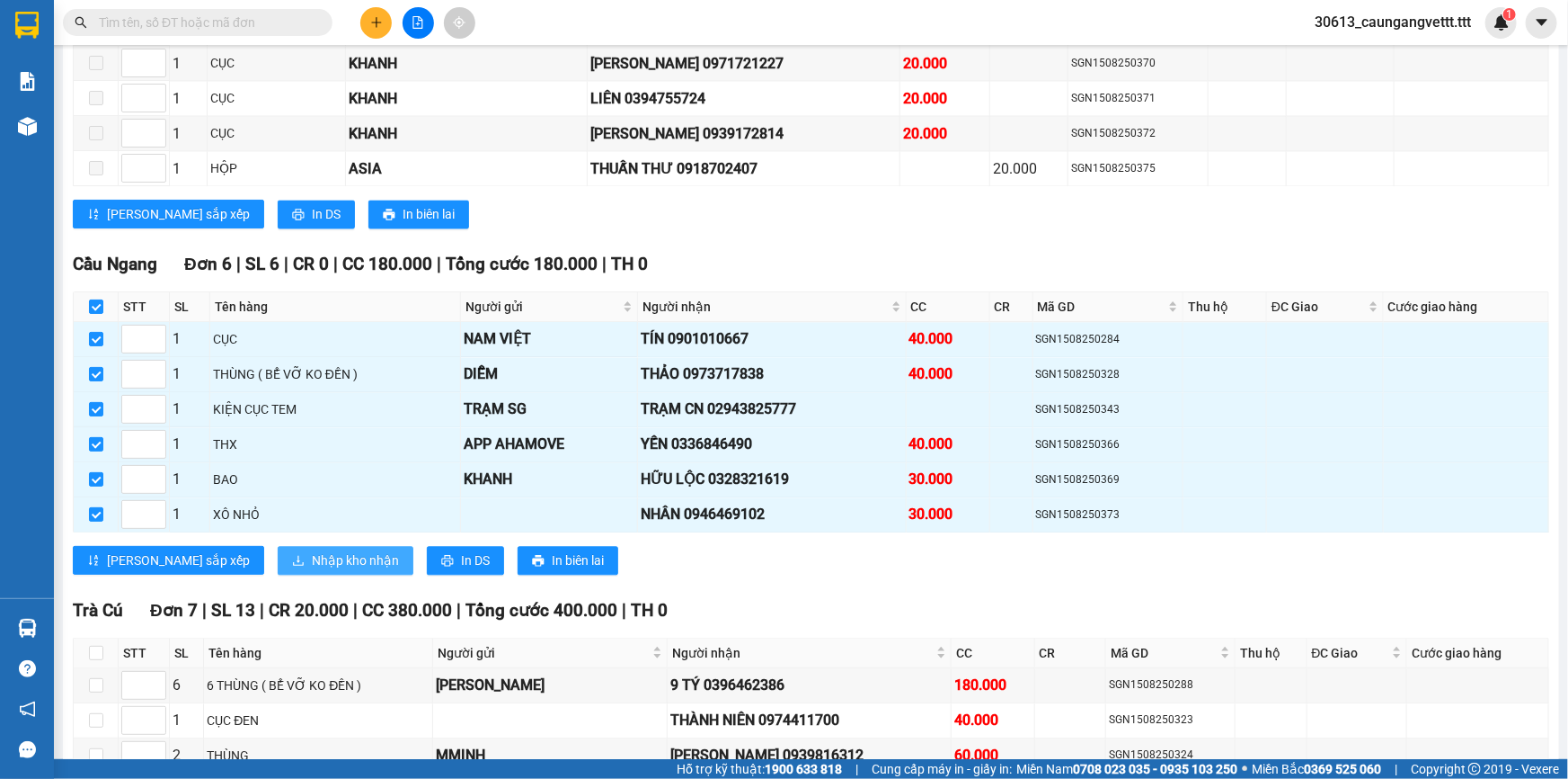
click at [311, 551] on span "Nhập kho nhận" at bounding box center [354, 560] width 87 height 20
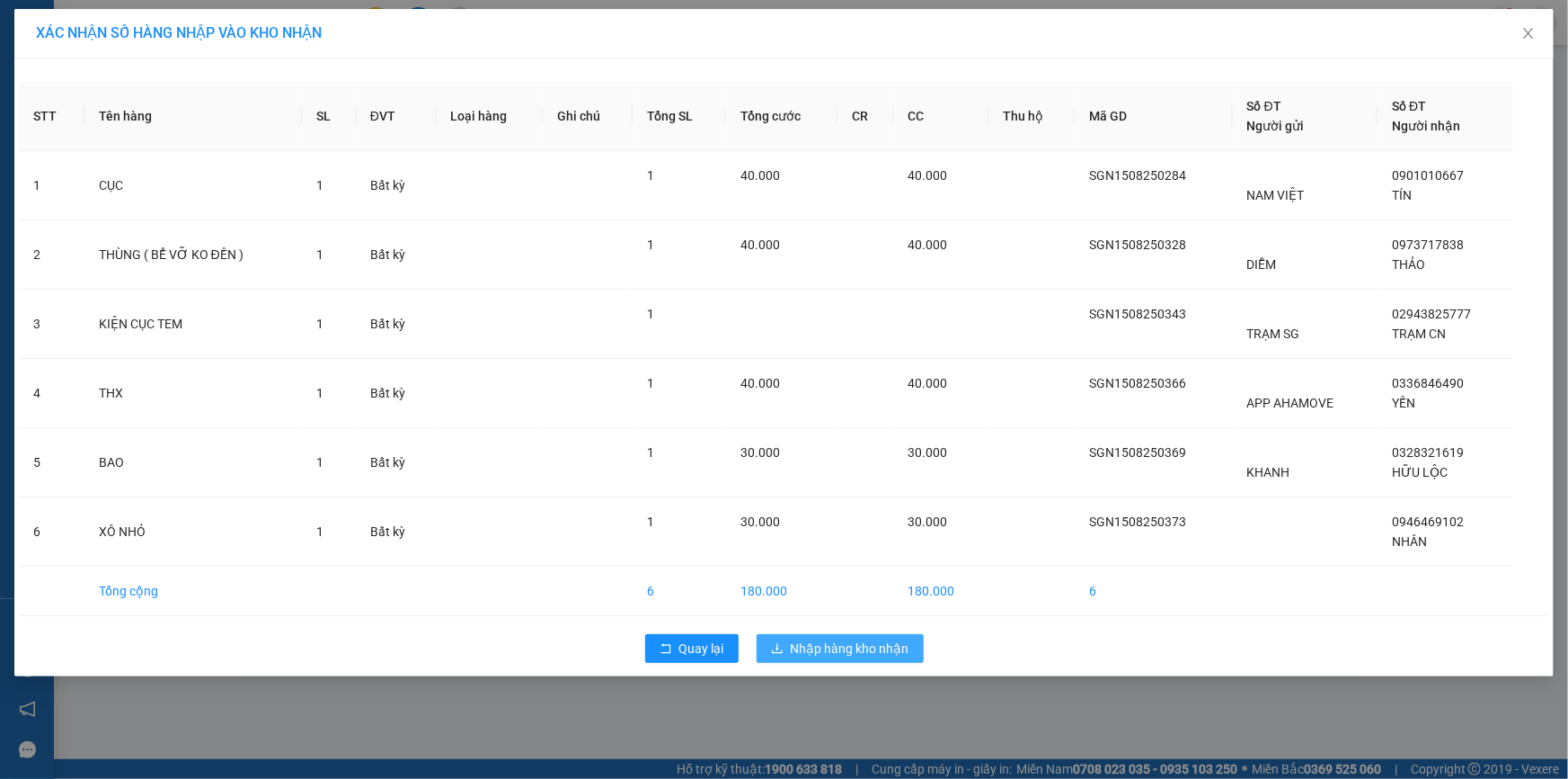
click at [797, 637] on button "Nhập hàng kho nhận" at bounding box center [840, 648] width 167 height 29
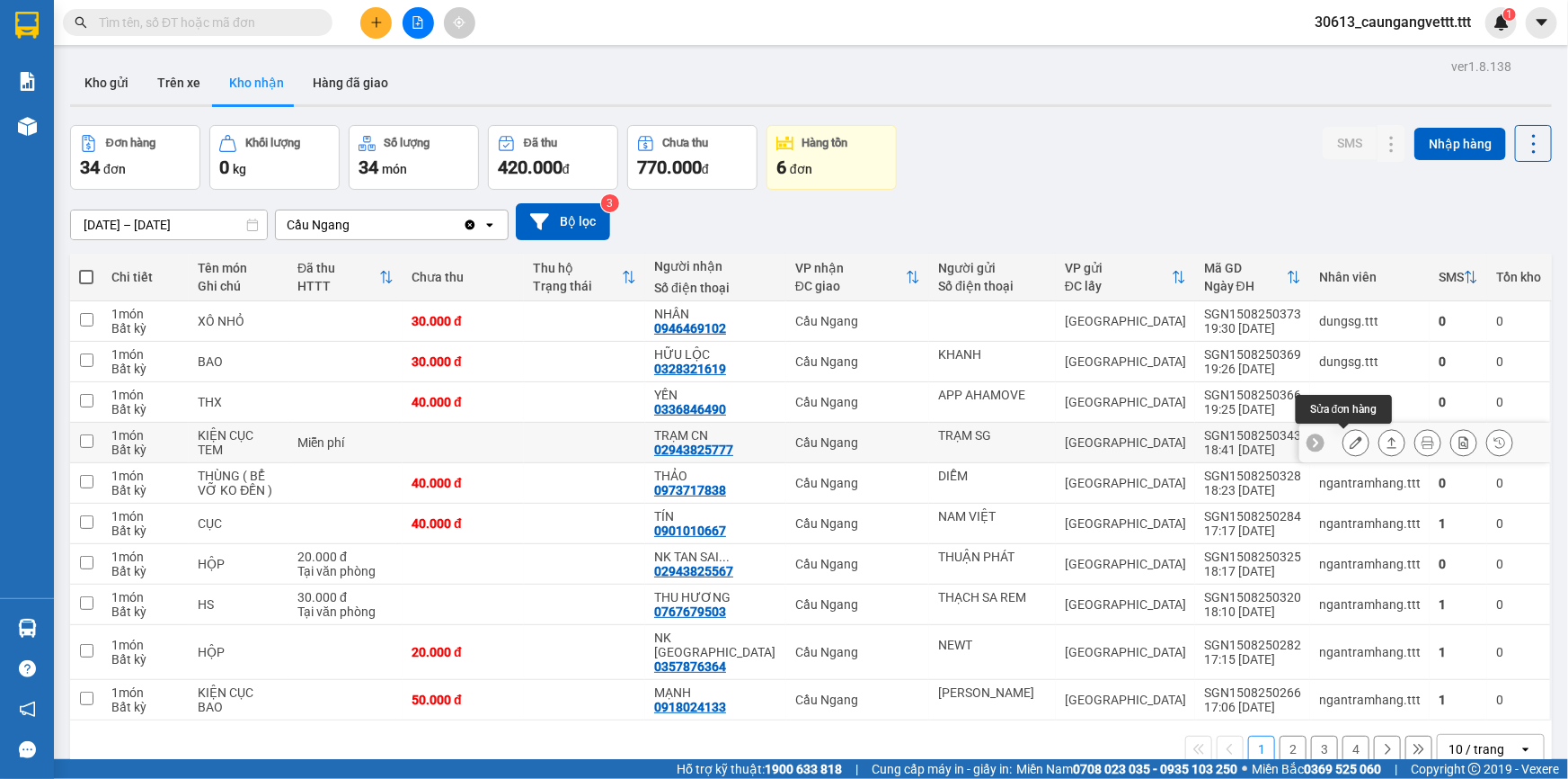
click at [1350, 437] on icon at bounding box center [1356, 442] width 12 height 12
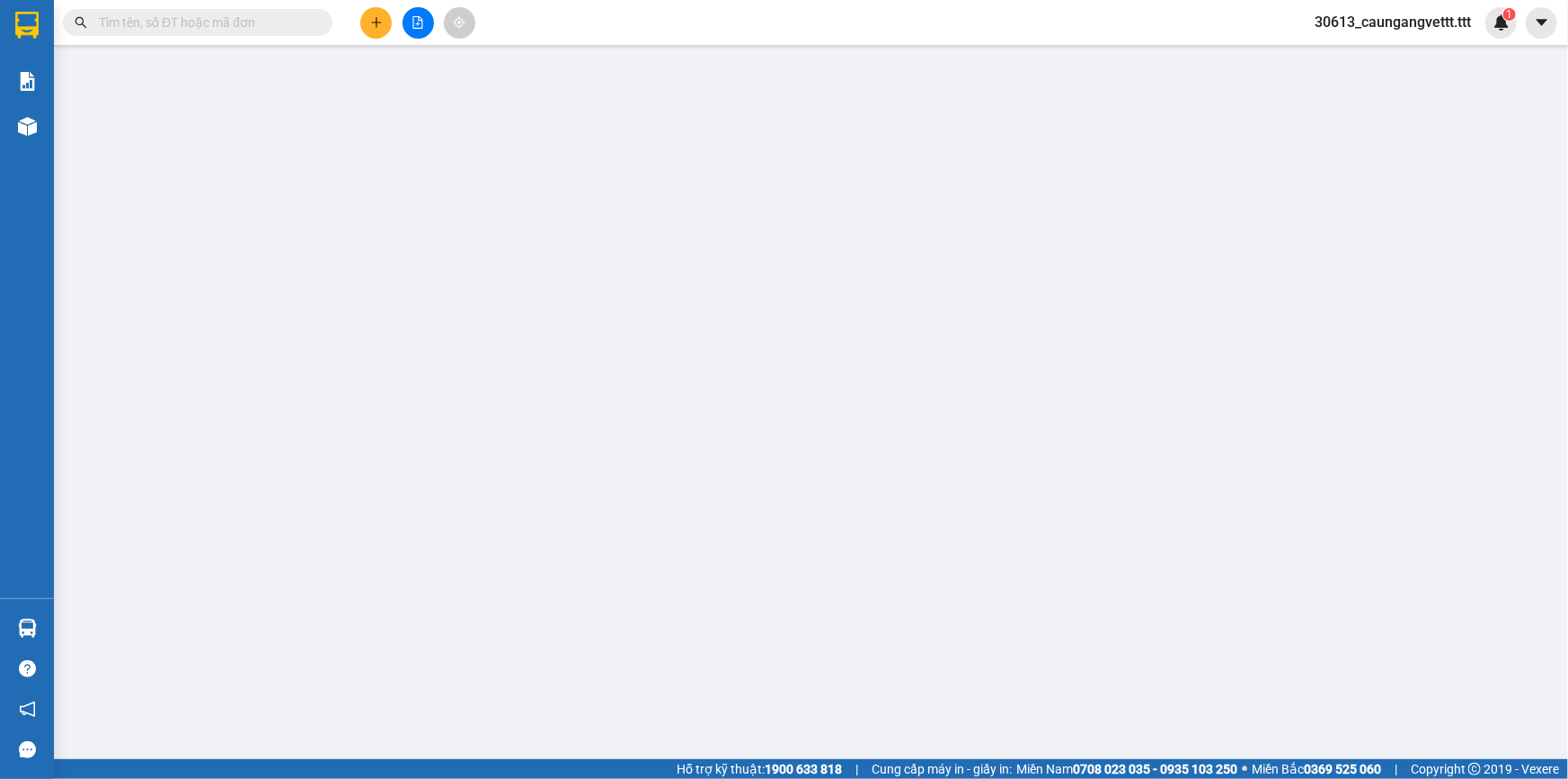
type input "TRẠM SG"
type input "02943825777"
type input "TRẠM CN"
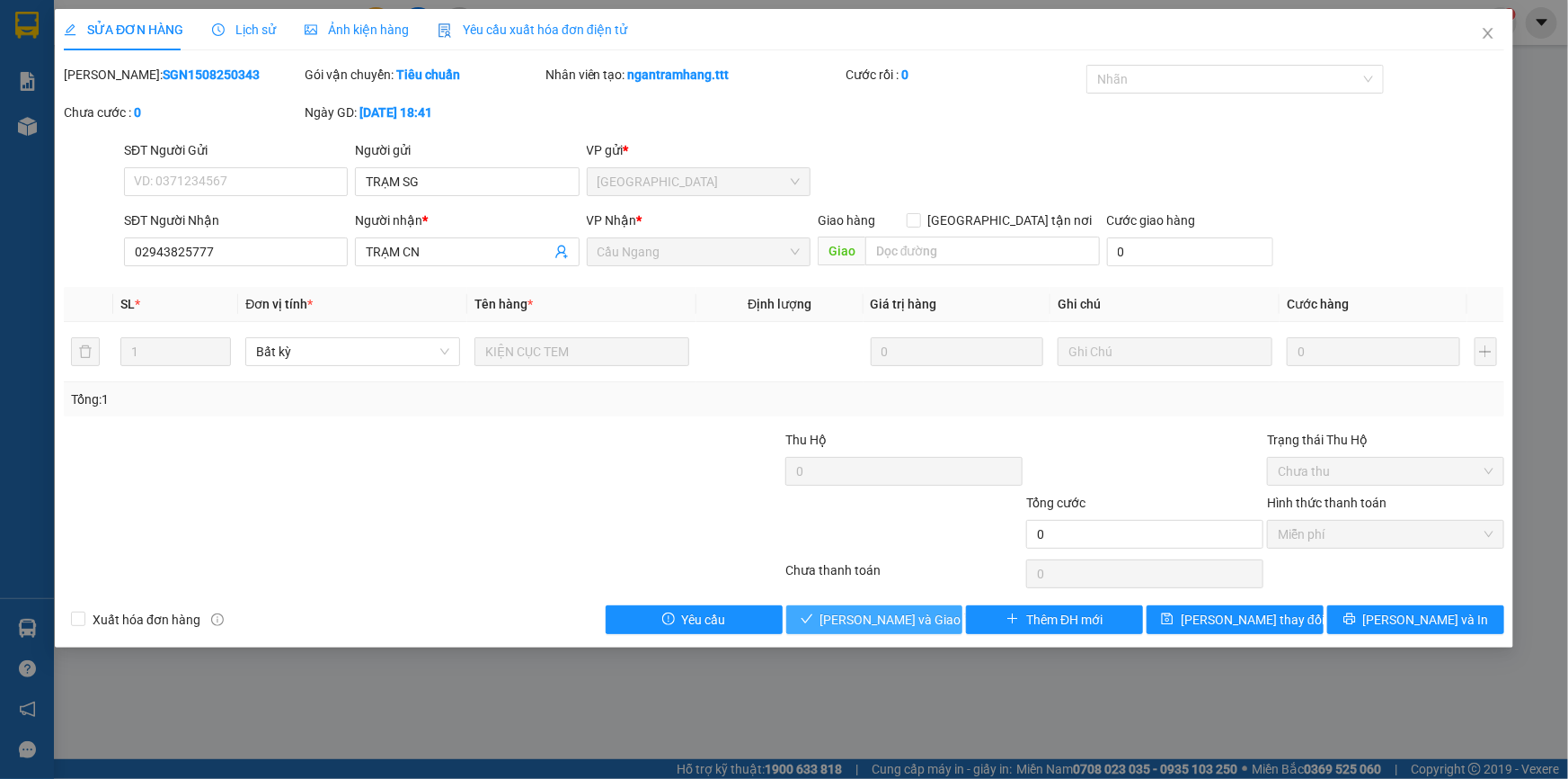
drag, startPoint x: 909, startPoint y: 612, endPoint x: 916, endPoint y: 599, distance: 14.8
click at [908, 612] on span "[PERSON_NAME] và Giao hàng" at bounding box center [907, 619] width 173 height 20
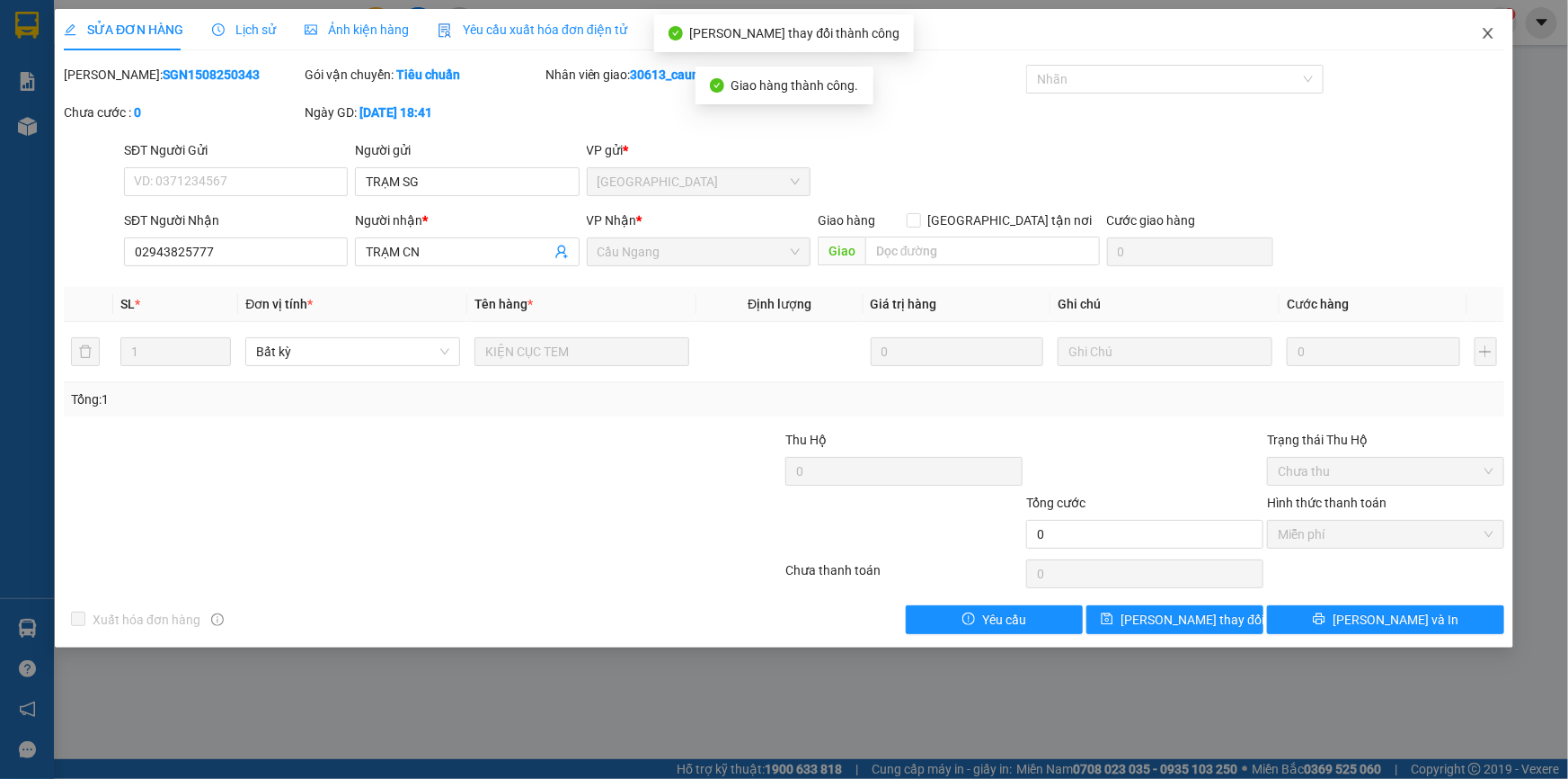
click at [1490, 30] on icon "close" at bounding box center [1488, 32] width 14 height 14
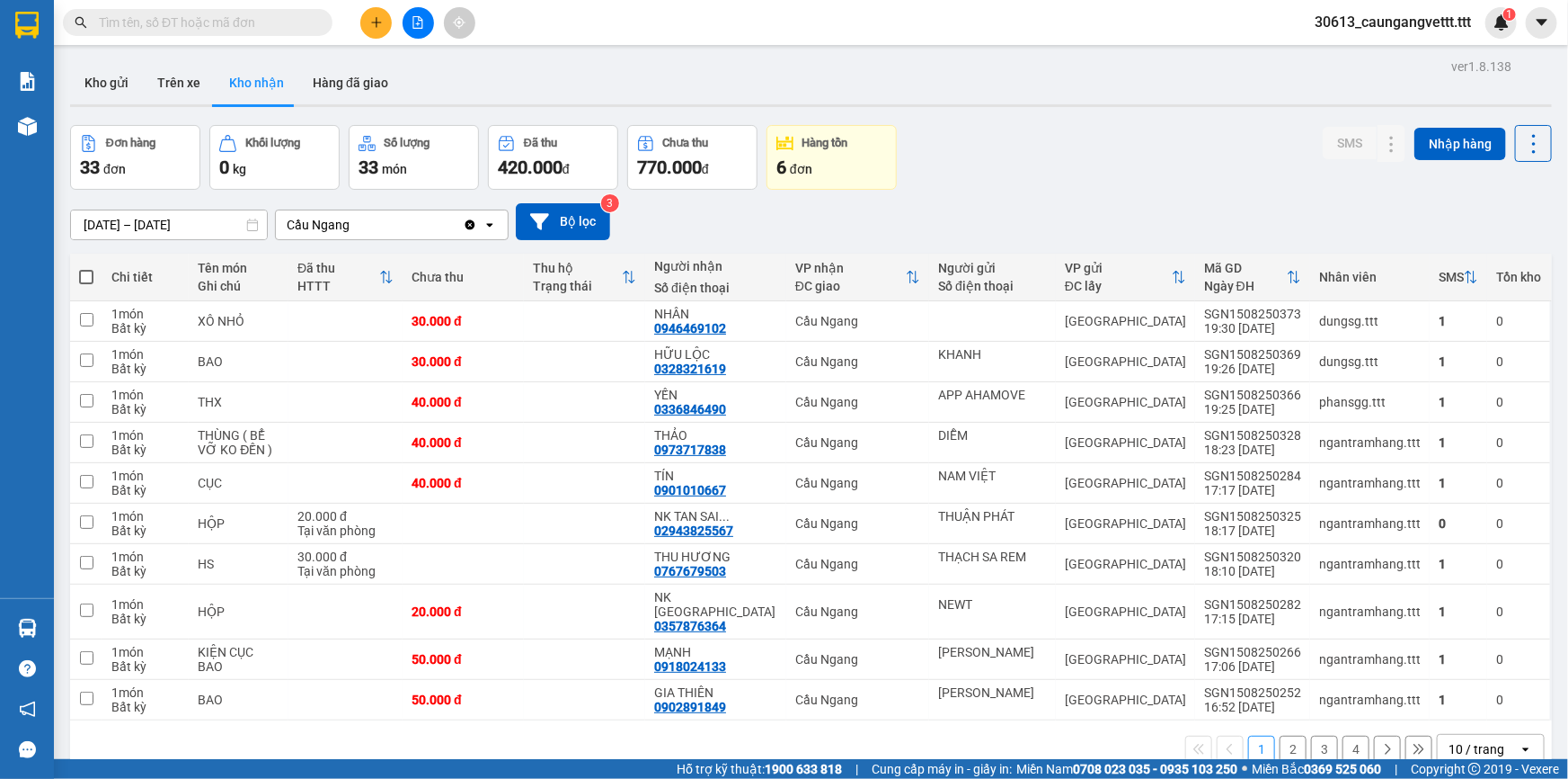
click at [1474, 740] on div "10 / trang" at bounding box center [1476, 748] width 55 height 18
click at [1472, 704] on div "100 / trang" at bounding box center [1478, 694] width 108 height 32
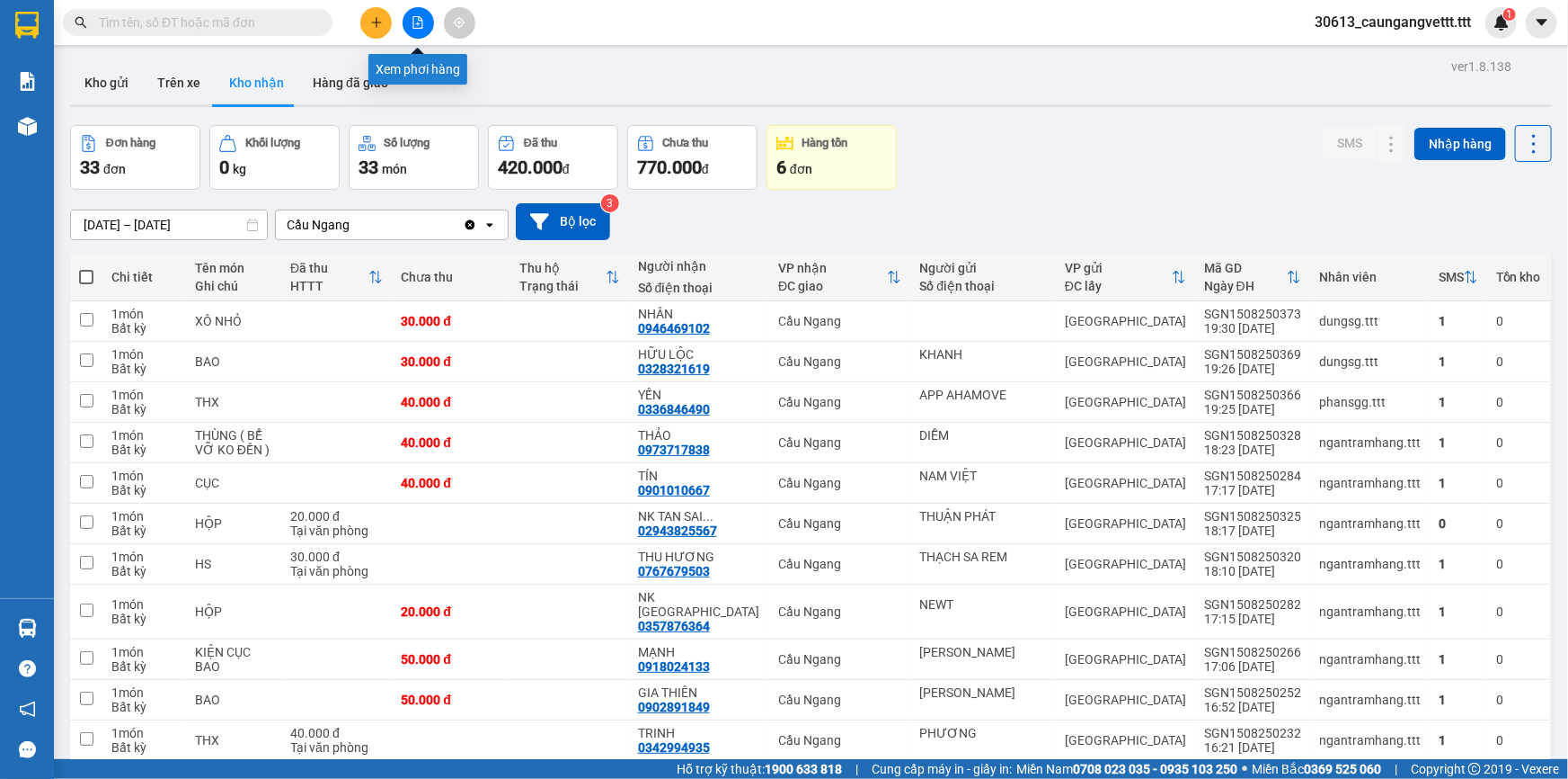
click at [418, 24] on icon "file-add" at bounding box center [419, 22] width 10 height 12
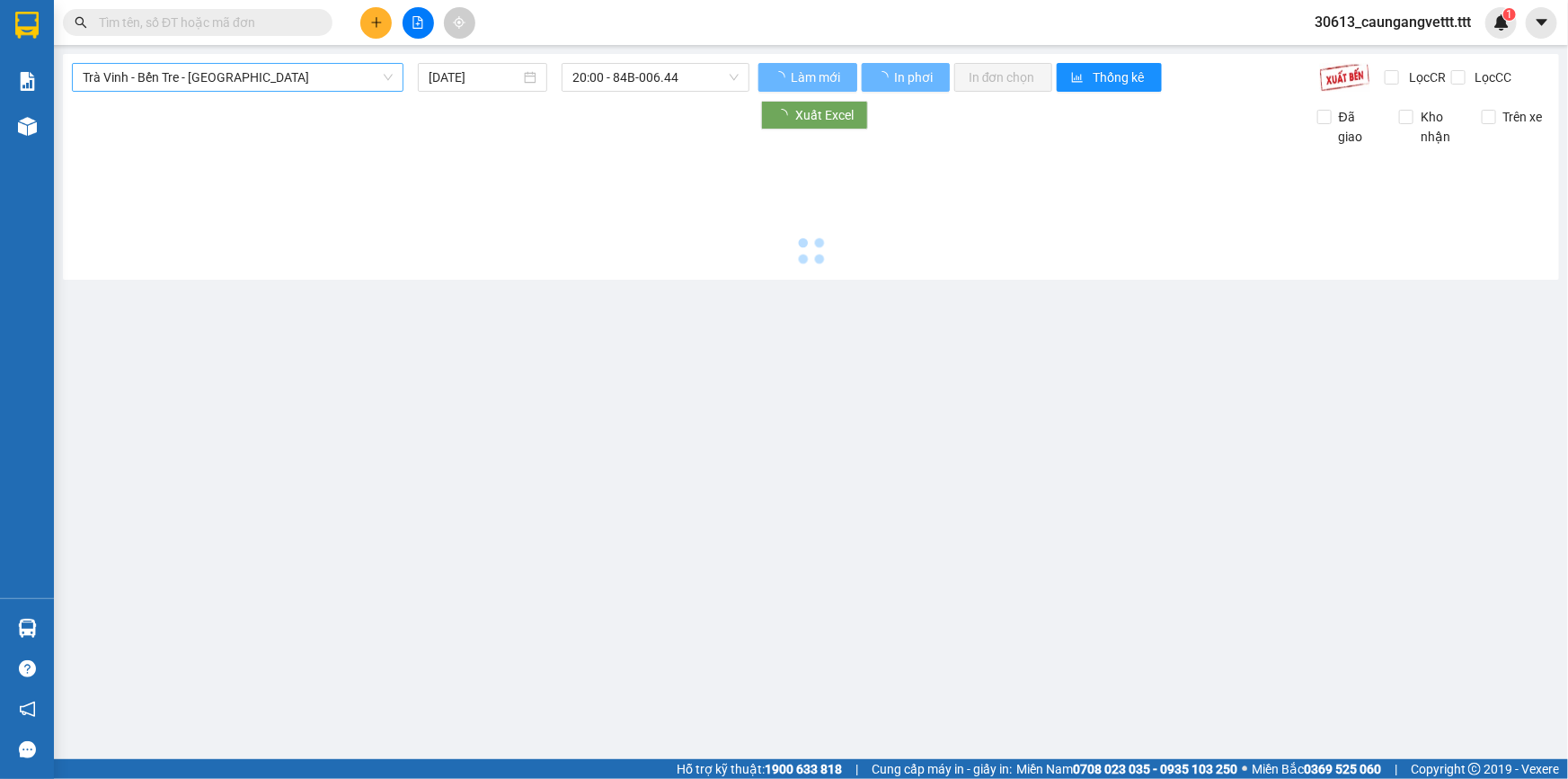
type input "[DATE]"
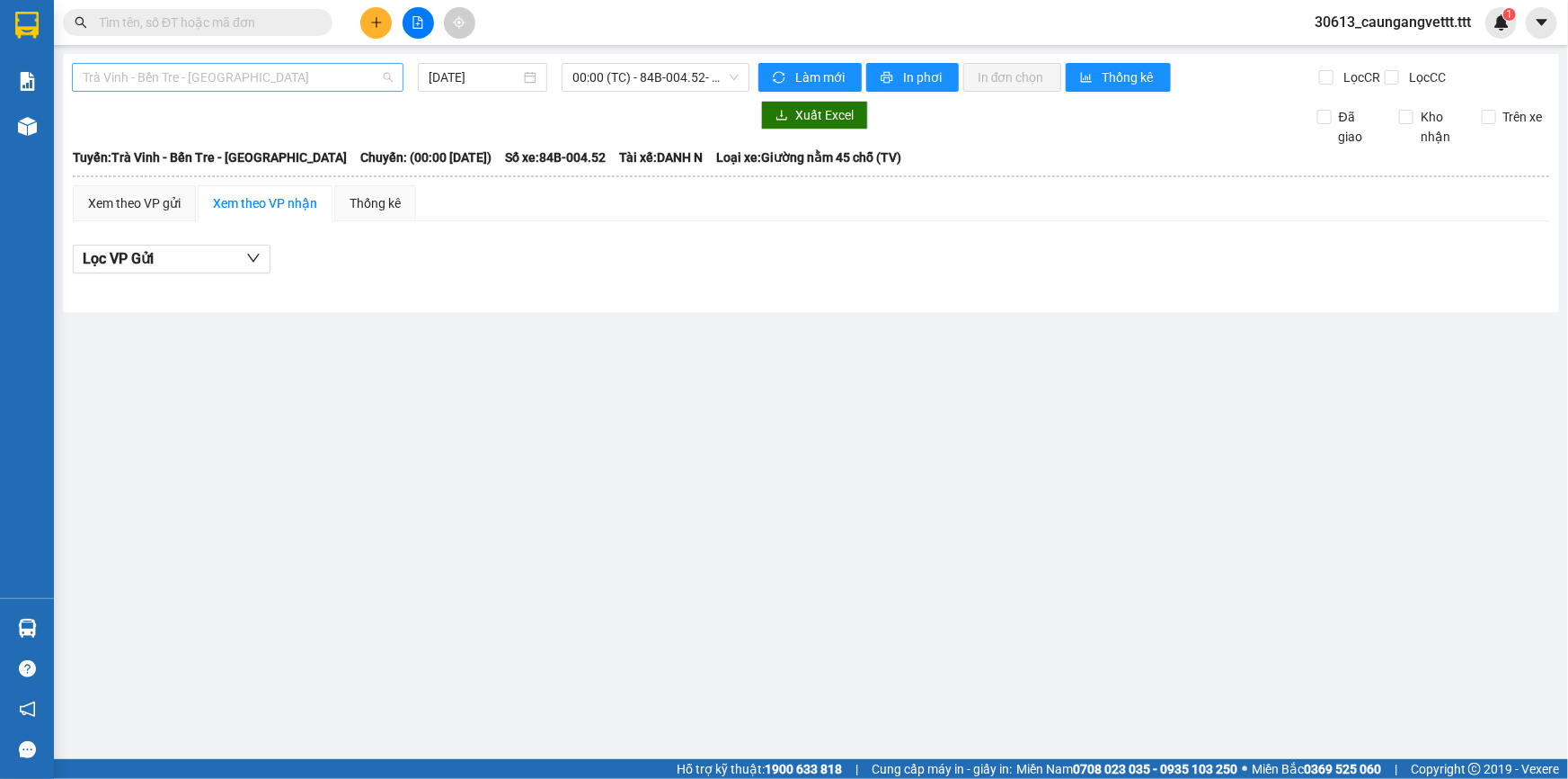
click at [321, 83] on span "Trà Vinh - Bến Tre - [GEOGRAPHIC_DATA]" at bounding box center [238, 77] width 310 height 27
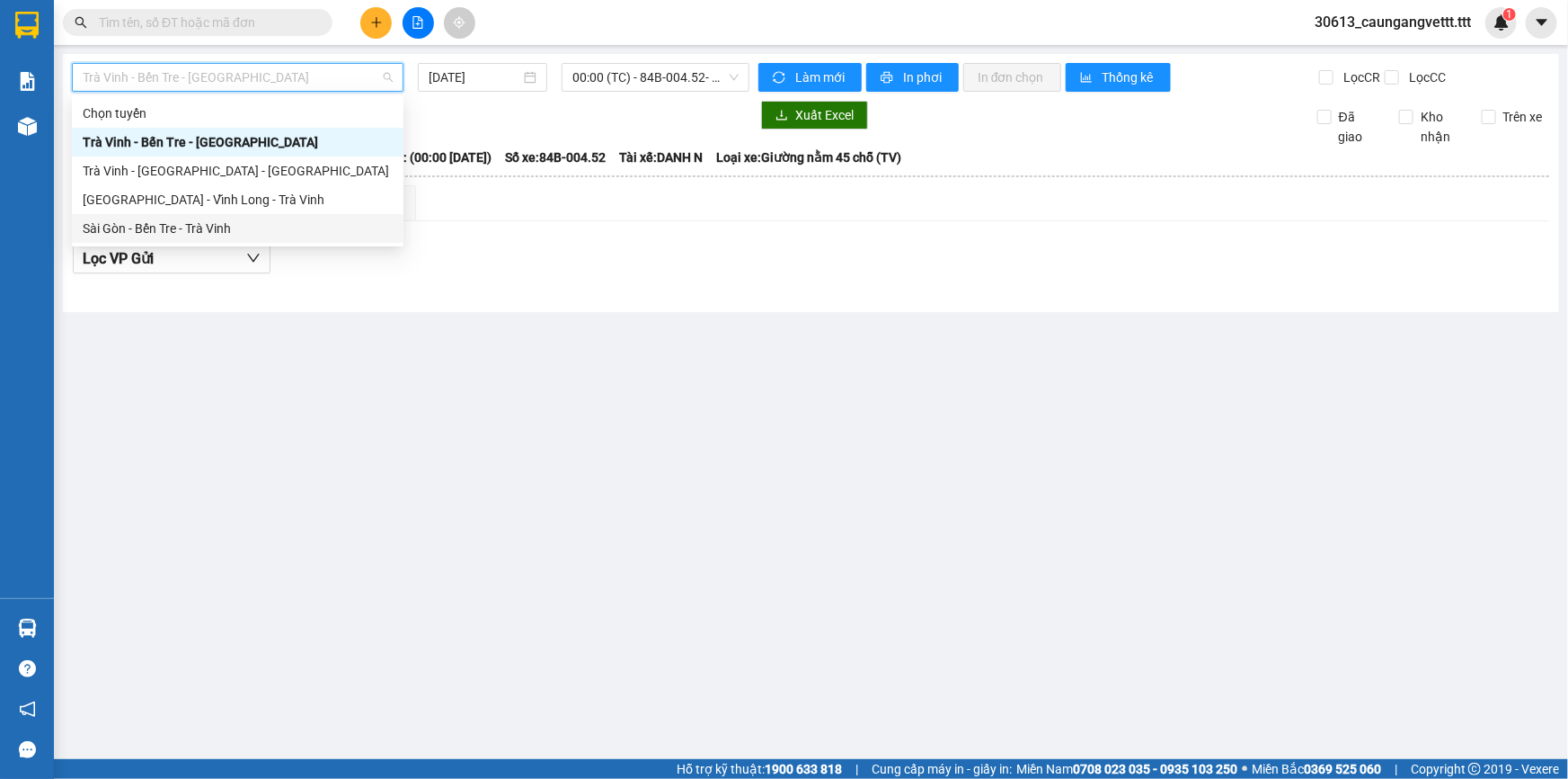
click at [222, 227] on div "Sài Gòn - Bến Tre - Trà Vinh" at bounding box center [238, 228] width 310 height 20
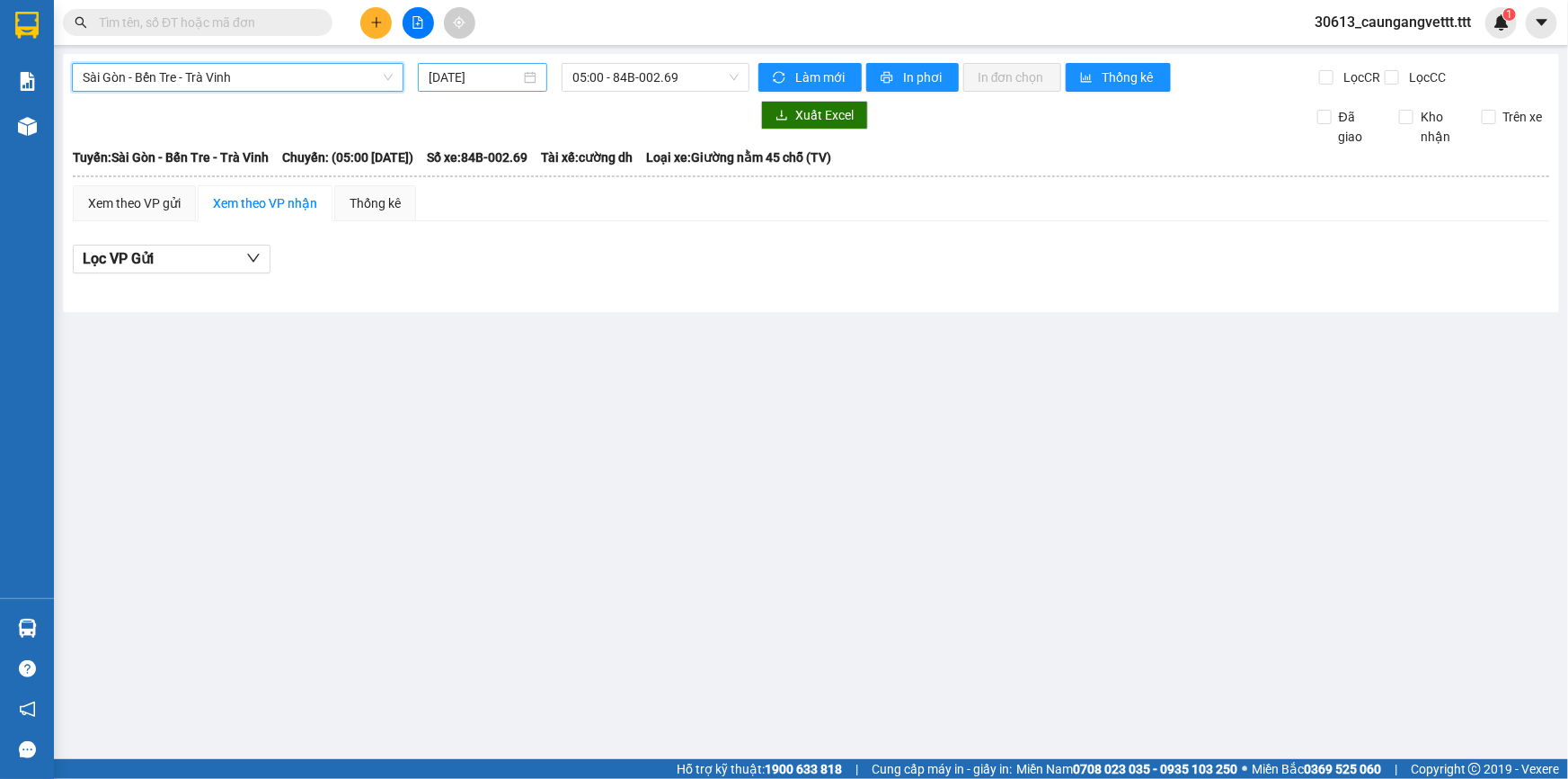
click at [438, 77] on input "[DATE]" at bounding box center [475, 77] width 92 height 20
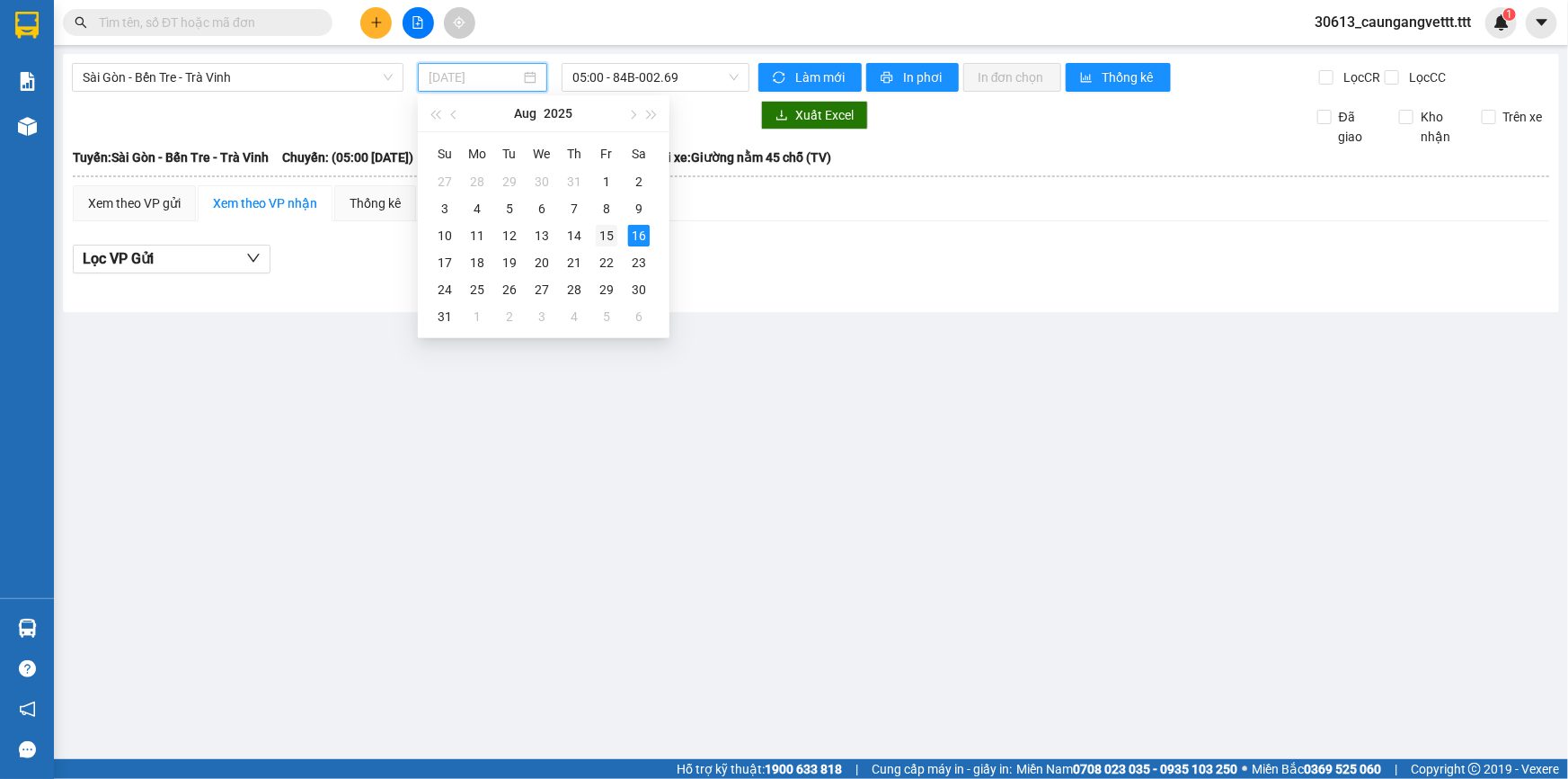
click at [612, 236] on div "15" at bounding box center [607, 235] width 22 height 22
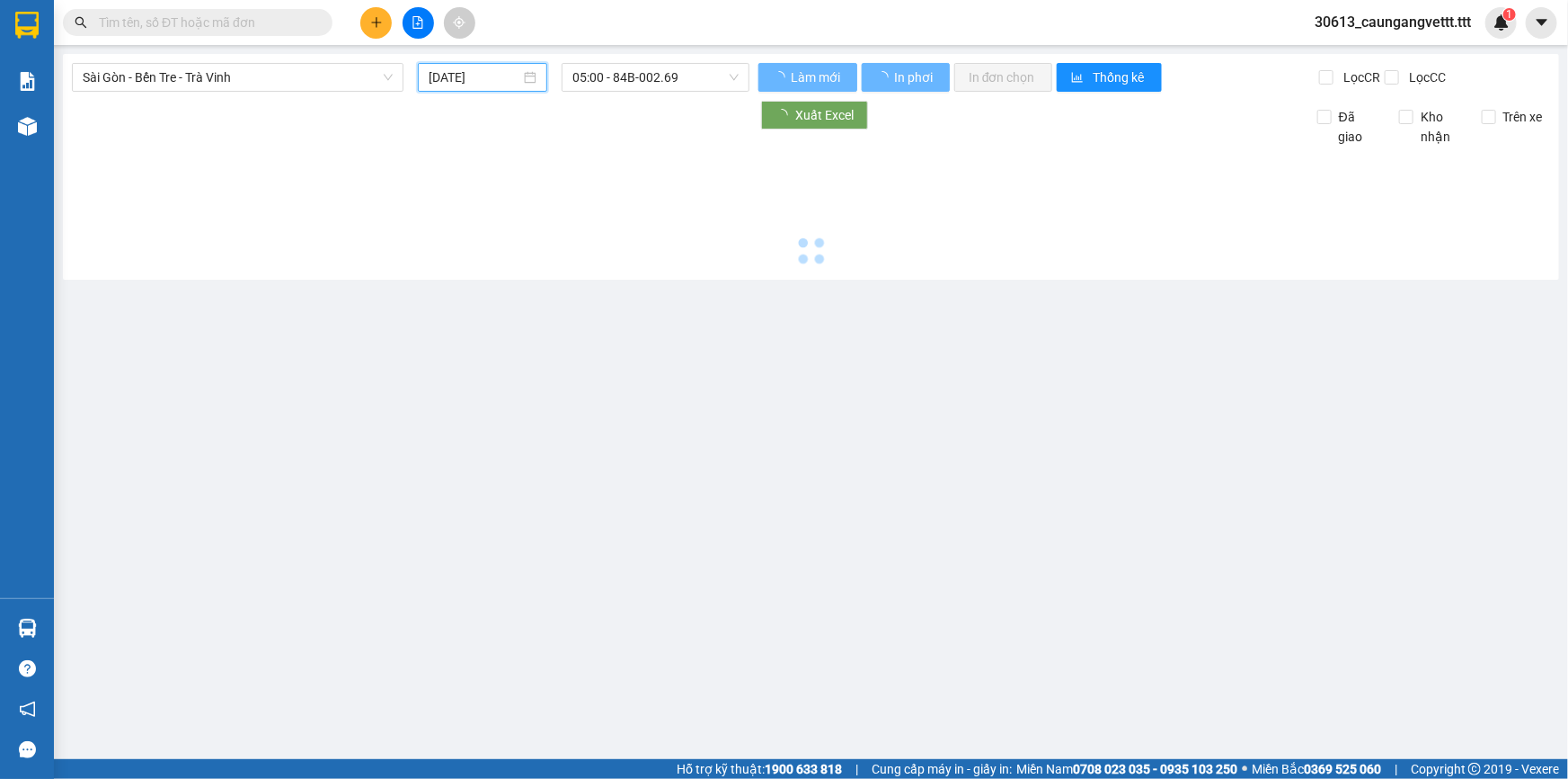
type input "[DATE]"
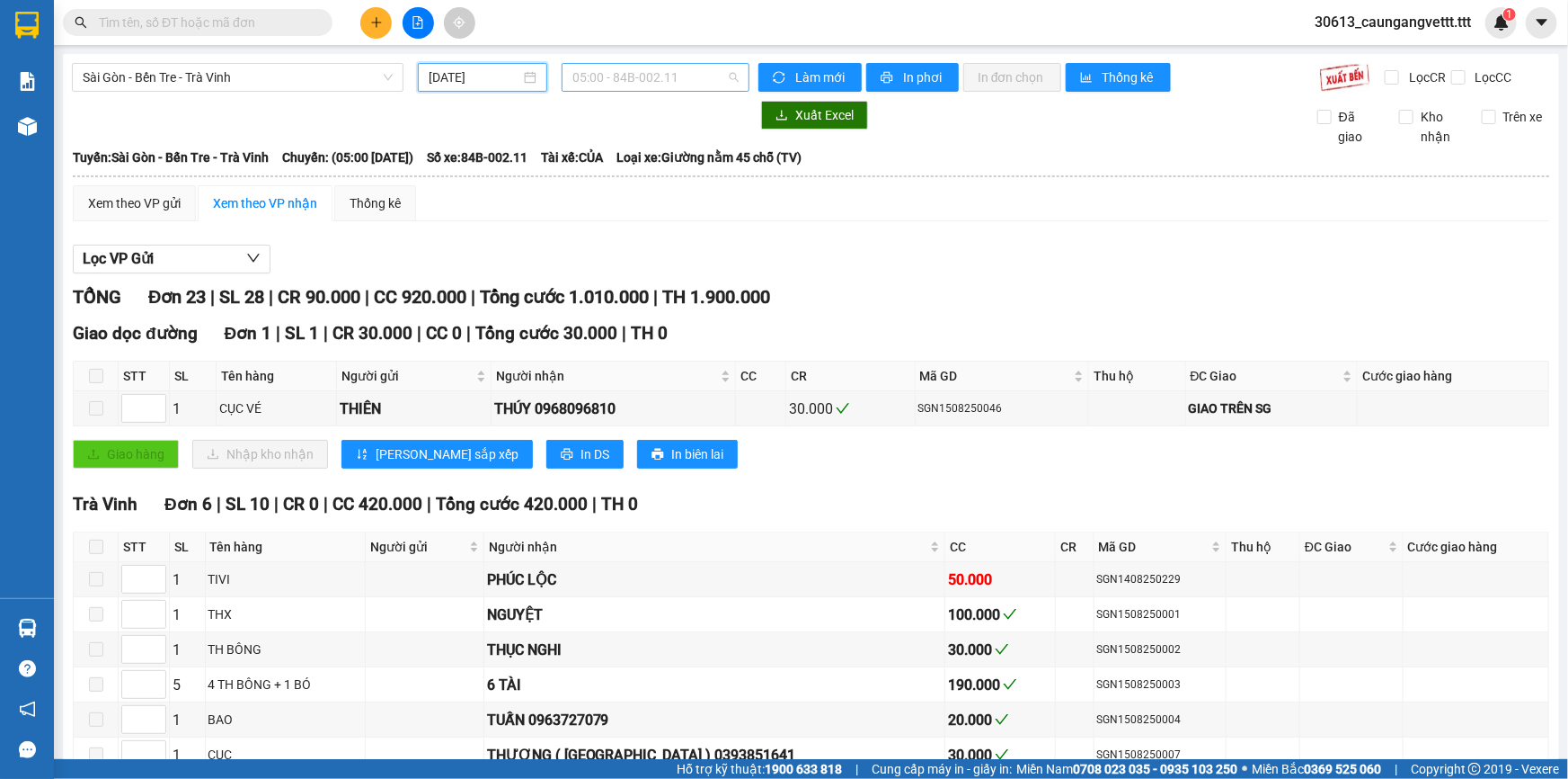
click at [620, 81] on span "05:00 - 84B-002.11" at bounding box center [655, 77] width 166 height 27
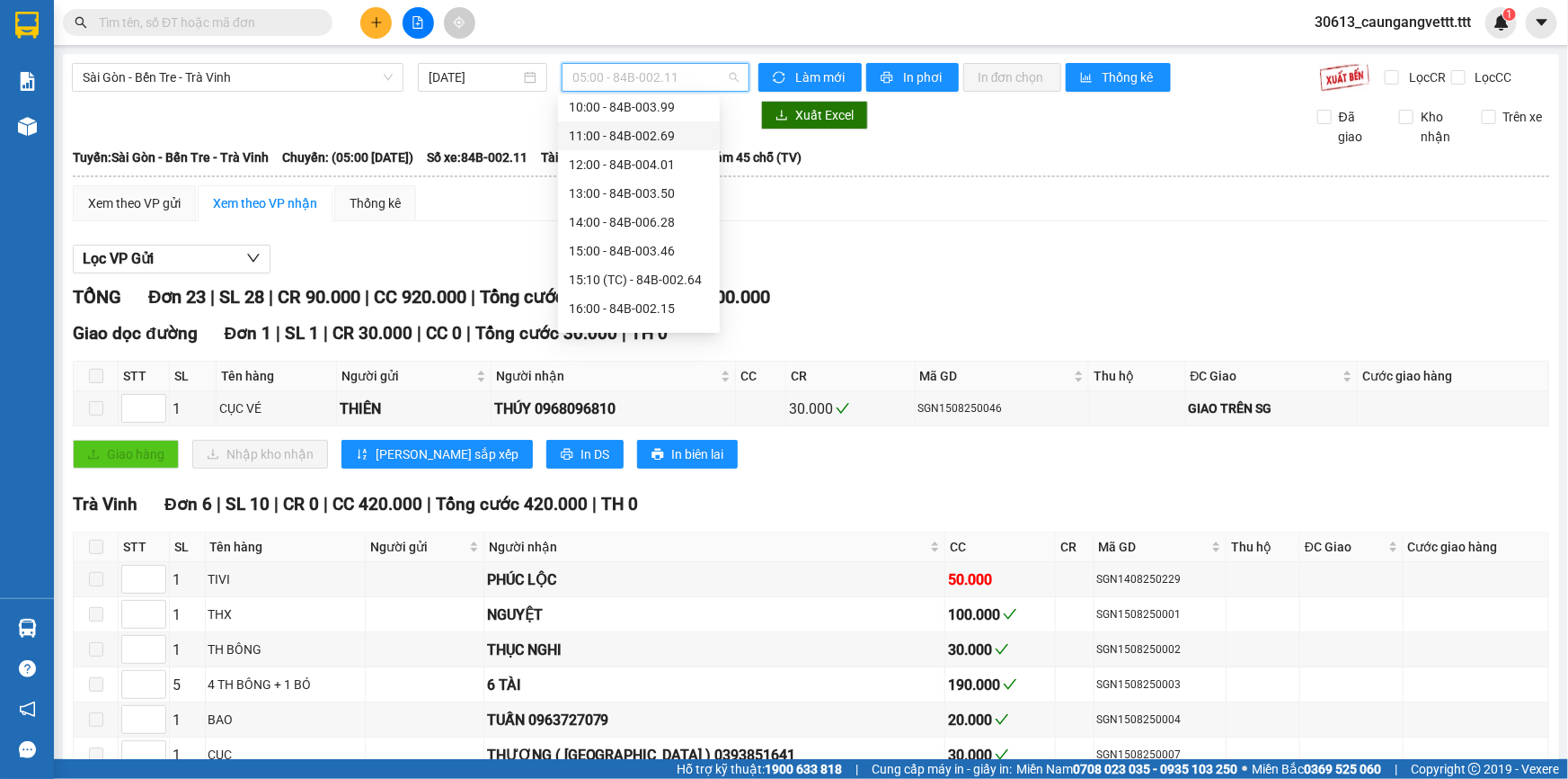
scroll to position [344, 0]
click at [614, 310] on div "22:00 - 84B-001.95" at bounding box center [638, 315] width 140 height 20
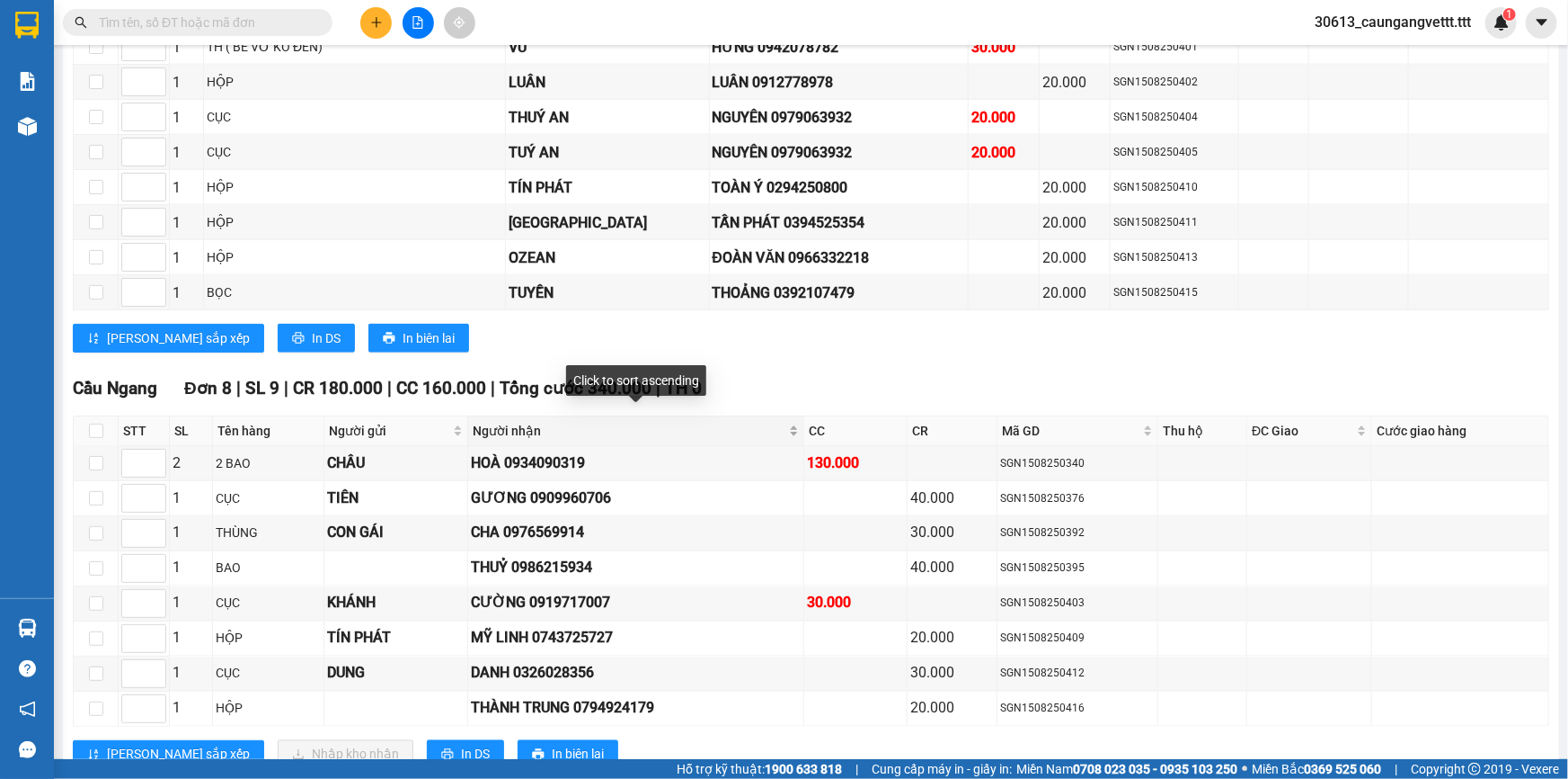
scroll to position [1252, 0]
